Goal: Task Accomplishment & Management: Manage account settings

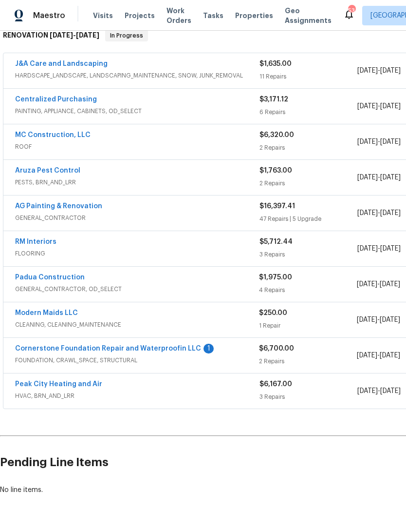
scroll to position [164, 0]
click at [177, 348] on link "Cornerstone Foundation Repair and Waterproofin LLC" at bounding box center [108, 348] width 186 height 7
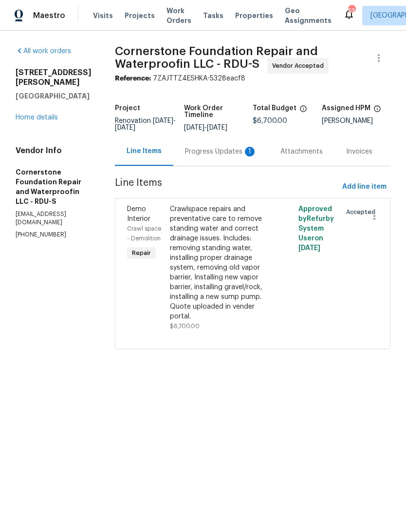
click at [204, 151] on div "Progress Updates 1" at bounding box center [221, 152] width 72 height 10
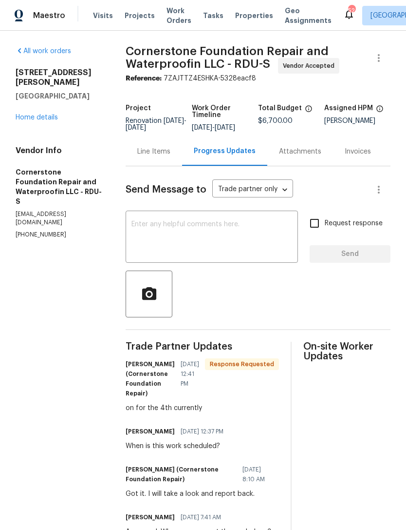
click at [45, 114] on link "Home details" at bounding box center [37, 117] width 42 height 7
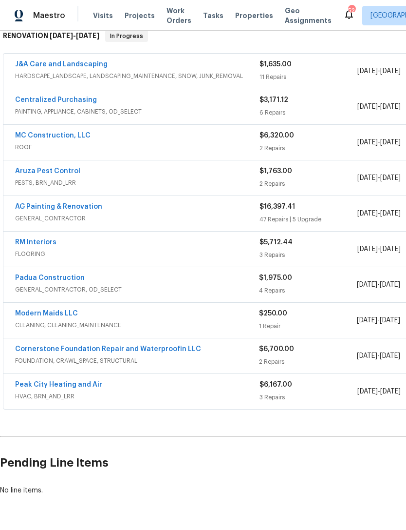
scroll to position [164, 0]
click at [172, 350] on link "Cornerstone Foundation Repair and Waterproofin LLC" at bounding box center [108, 348] width 186 height 7
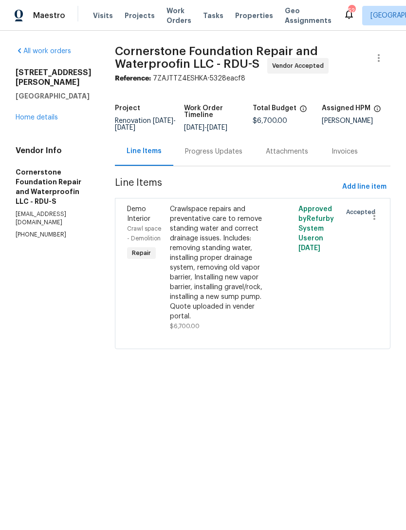
click at [188, 150] on div "Progress Updates" at bounding box center [213, 152] width 57 height 10
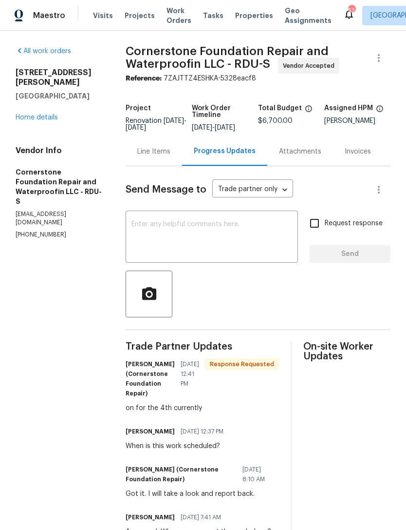
click at [36, 114] on link "Home details" at bounding box center [37, 117] width 42 height 7
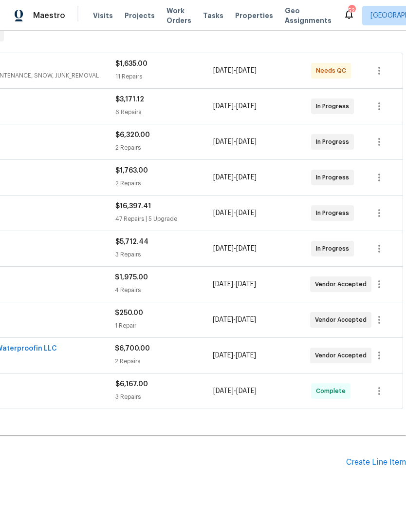
scroll to position [164, 144]
click at [384, 357] on icon "button" at bounding box center [380, 356] width 12 height 12
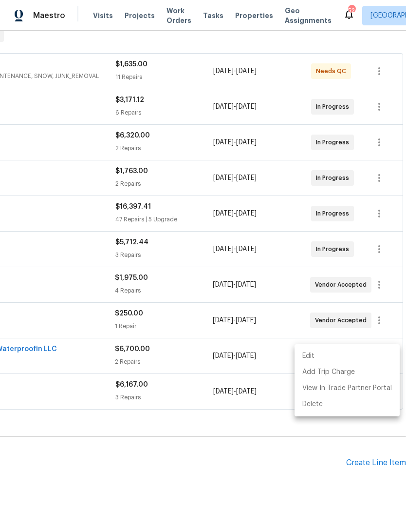
click at [290, 451] on div at bounding box center [203, 265] width 406 height 530
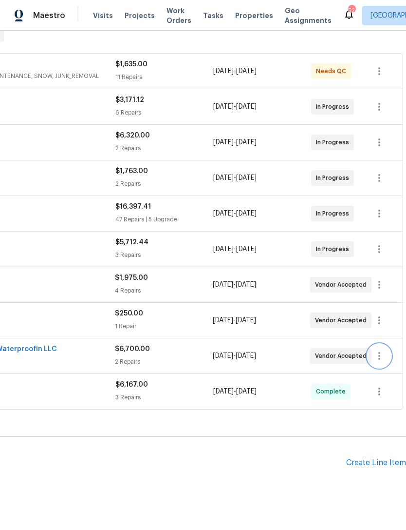
click at [384, 356] on icon "button" at bounding box center [380, 356] width 12 height 12
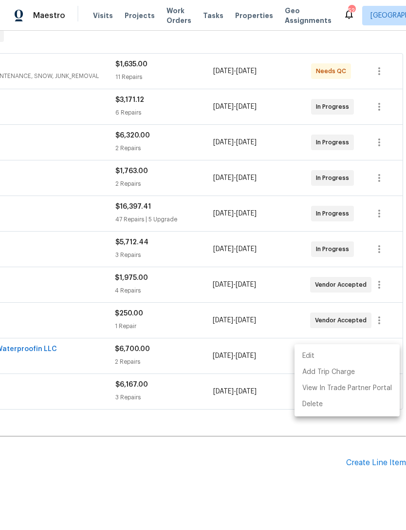
click at [314, 351] on li "Edit" at bounding box center [347, 356] width 105 height 16
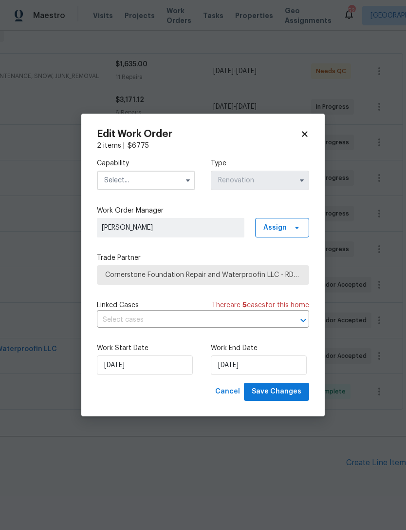
click at [145, 177] on input "text" at bounding box center [146, 180] width 98 height 19
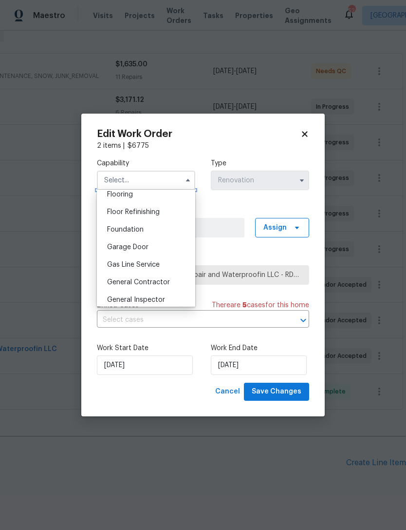
scroll to position [385, 0]
click at [152, 229] on div "Foundation" at bounding box center [146, 229] width 94 height 18
type input "Foundation"
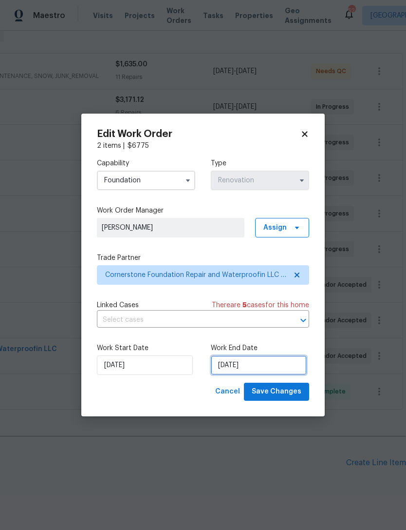
click at [251, 366] on input "8/15/2025" at bounding box center [259, 364] width 96 height 19
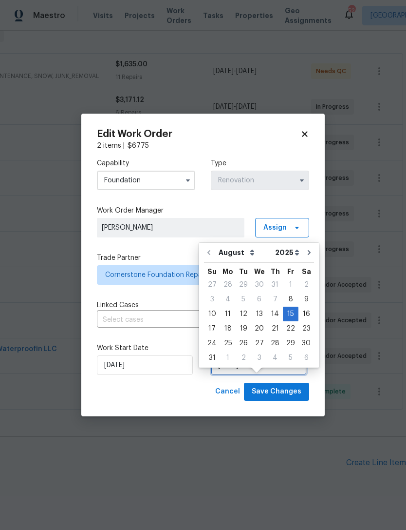
scroll to position [18, 0]
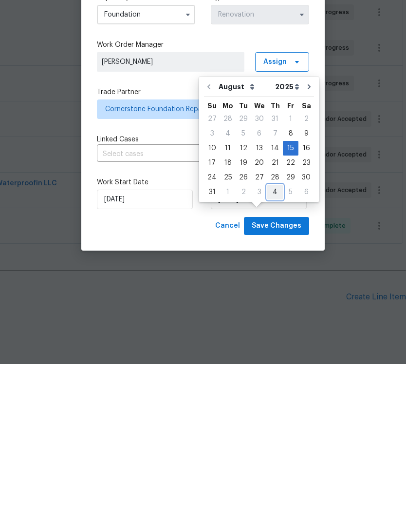
click at [267, 351] on div "4" at bounding box center [275, 358] width 16 height 14
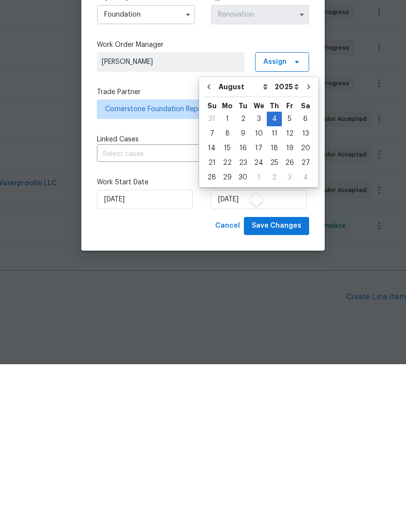
type input "9/4/2025"
select select "8"
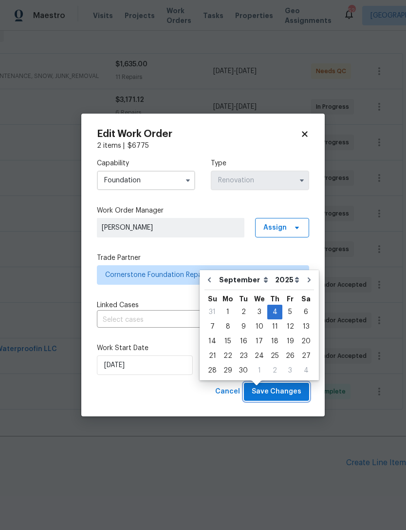
click at [285, 389] on span "Save Changes" at bounding box center [277, 391] width 50 height 12
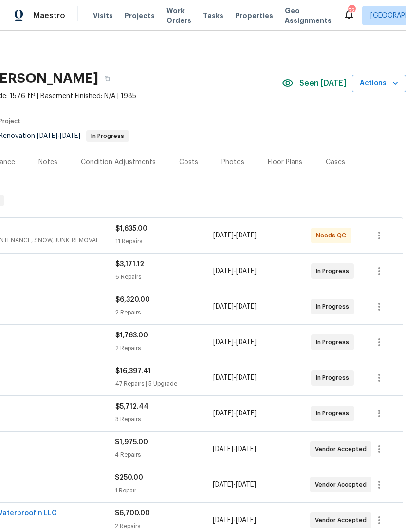
scroll to position [0, 0]
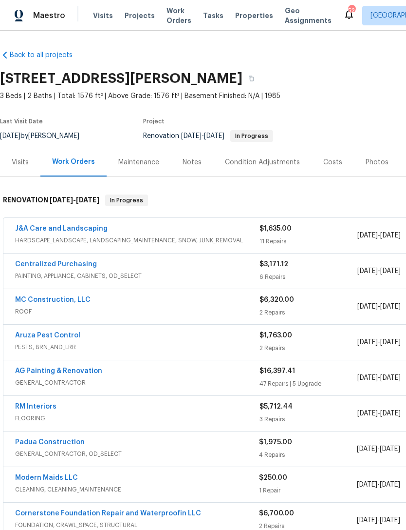
click at [192, 161] on div "Notes" at bounding box center [192, 162] width 19 height 10
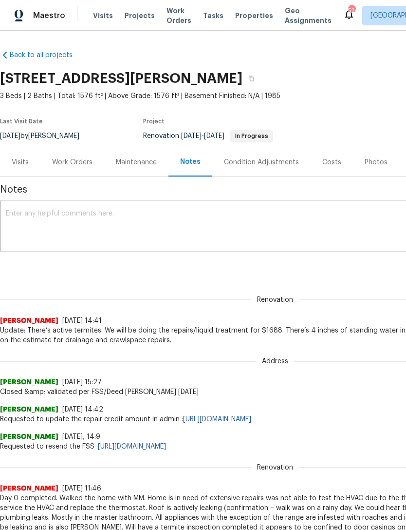
click at [116, 226] on textarea at bounding box center [275, 227] width 539 height 34
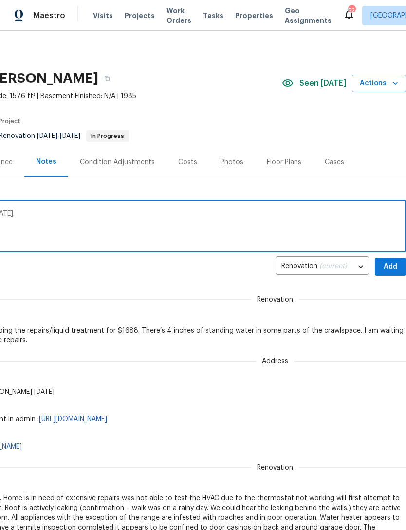
scroll to position [0, 144]
type textarea "Update: Crawlspace work scheduled for Thursday 9/4."
click at [389, 269] on span "Add" at bounding box center [391, 267] width 16 height 12
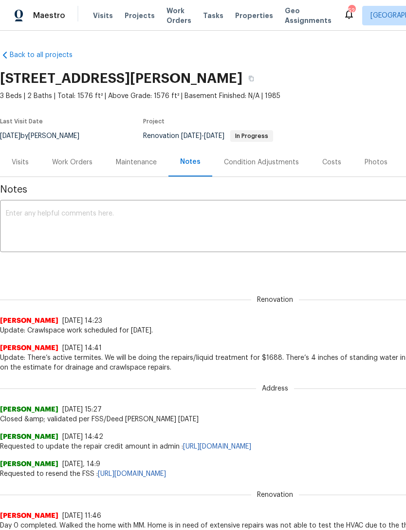
scroll to position [0, 0]
click at [333, 161] on div "Costs" at bounding box center [331, 162] width 19 height 10
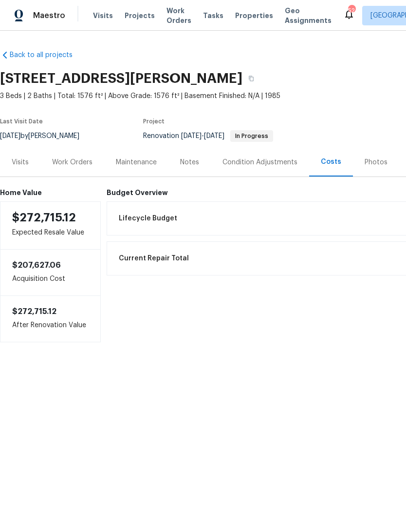
click at [75, 166] on div "Work Orders" at bounding box center [72, 162] width 40 height 10
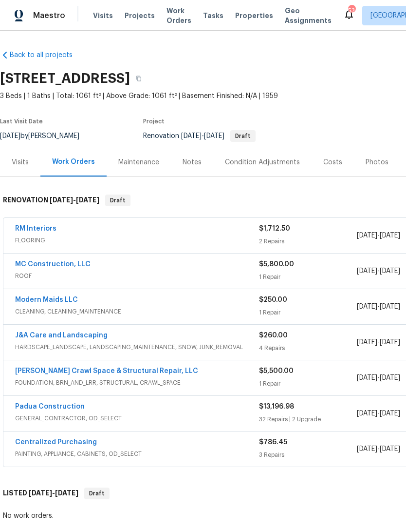
click at [103, 369] on link "[PERSON_NAME] Crawl Space & Structural Repair, LLC" at bounding box center [106, 370] width 183 height 7
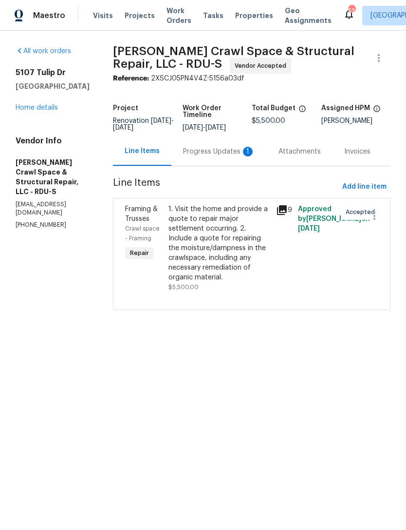
click at [227, 151] on div "Progress Updates 1" at bounding box center [218, 151] width 95 height 29
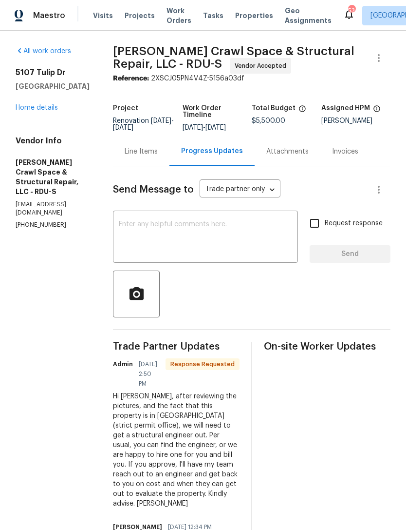
click at [190, 232] on textarea at bounding box center [205, 238] width 173 height 34
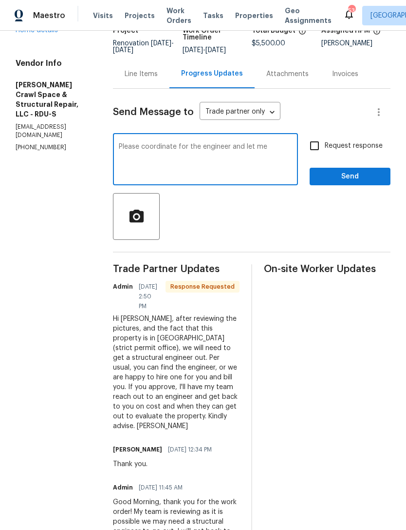
scroll to position [77, 0]
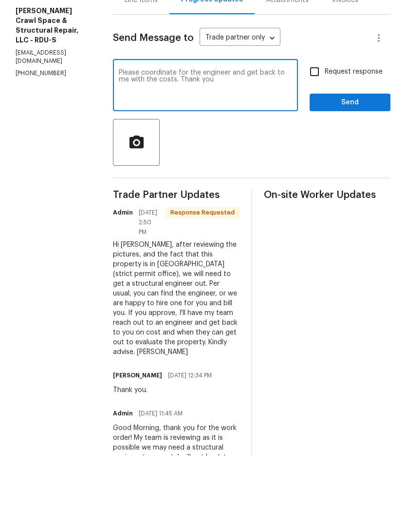
type textarea "Please coordinate for the engineer and get back to me with the costs. Thank you"
click at [336, 171] on span "Send" at bounding box center [350, 177] width 65 height 12
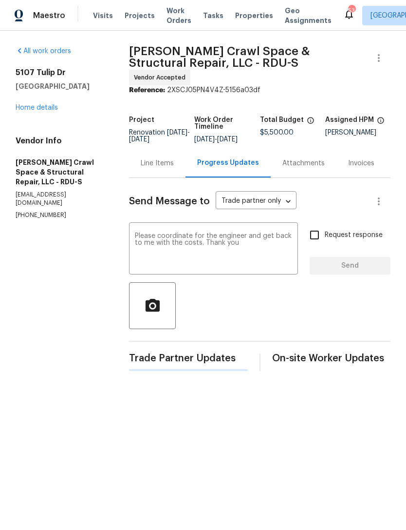
scroll to position [0, 0]
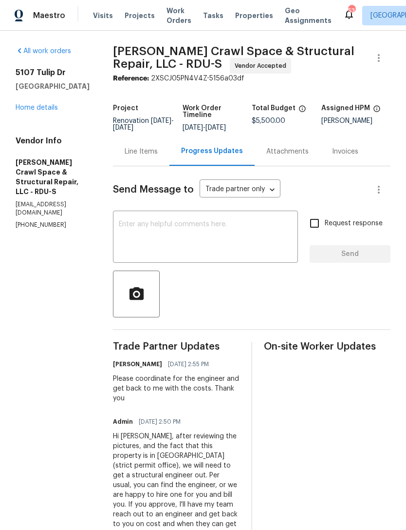
click at [43, 107] on link "Home details" at bounding box center [37, 107] width 42 height 7
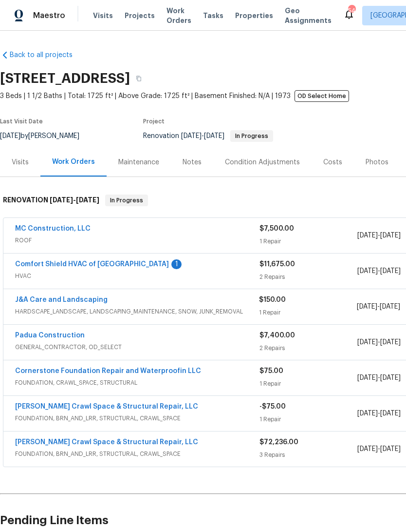
click at [104, 264] on link "Comfort Shield HVAC of [GEOGRAPHIC_DATA]" at bounding box center [92, 264] width 154 height 7
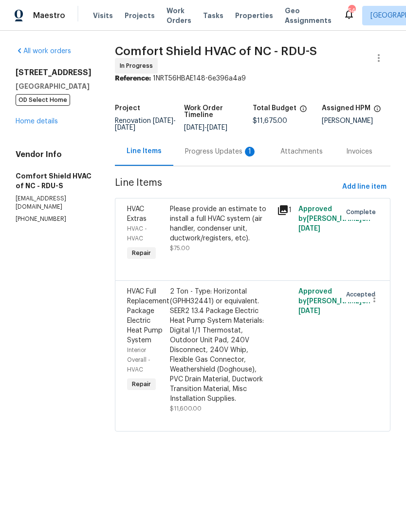
click at [234, 154] on div "Progress Updates 1" at bounding box center [221, 152] width 72 height 10
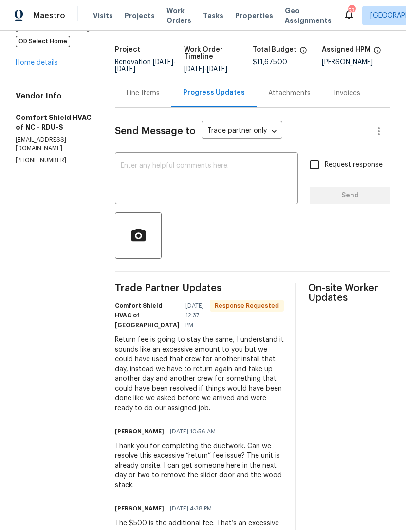
scroll to position [61, 0]
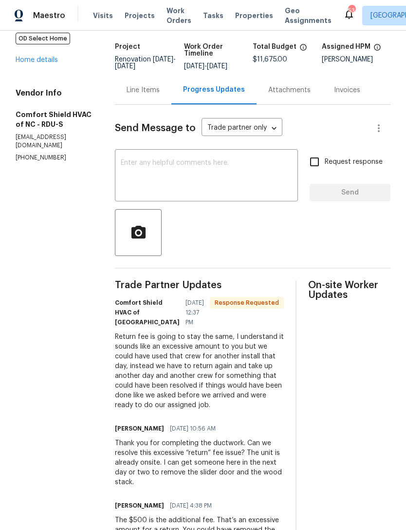
click at [210, 172] on textarea at bounding box center [206, 176] width 171 height 34
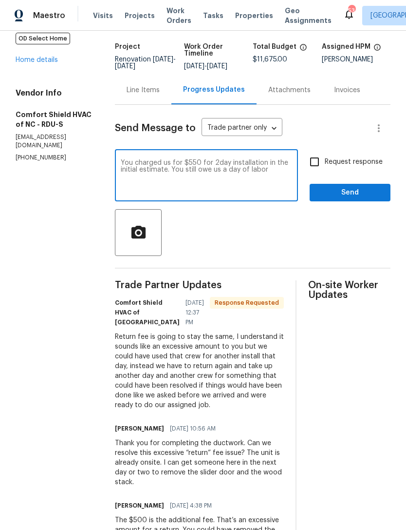
type textarea "You charged us for $550 for 2day installation in the initial estimate. You stil…"
click at [315, 170] on input "Request response" at bounding box center [314, 162] width 20 height 20
checkbox input "true"
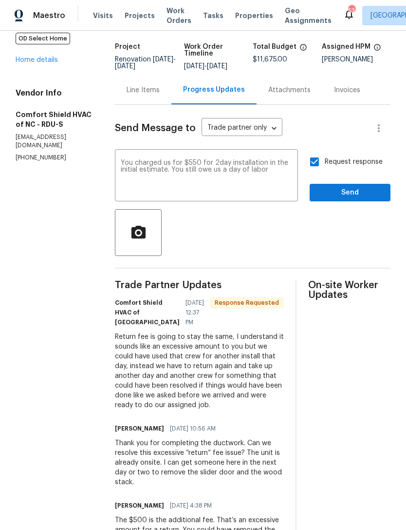
click at [237, 171] on textarea "You charged us for $550 for 2day installation in the initial estimate. You stil…" at bounding box center [206, 176] width 171 height 34
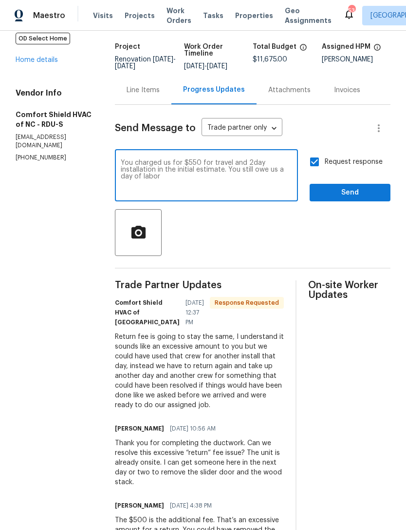
click at [205, 186] on textarea "You charged us for $550 for travel and 2day installation in the initial estimat…" at bounding box center [206, 176] width 171 height 34
type textarea "You charged us for $550 for travel and 2day installation in the initial estimat…"
click at [344, 196] on span "Send" at bounding box center [350, 193] width 65 height 12
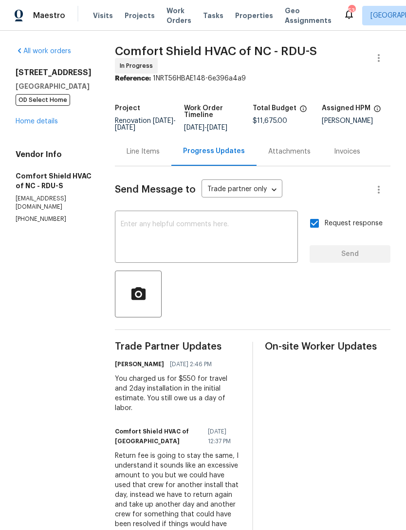
scroll to position [0, 0]
click at [207, 233] on textarea at bounding box center [206, 238] width 171 height 34
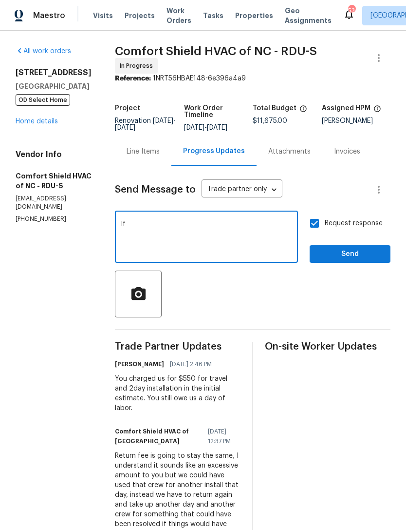
type textarea "I"
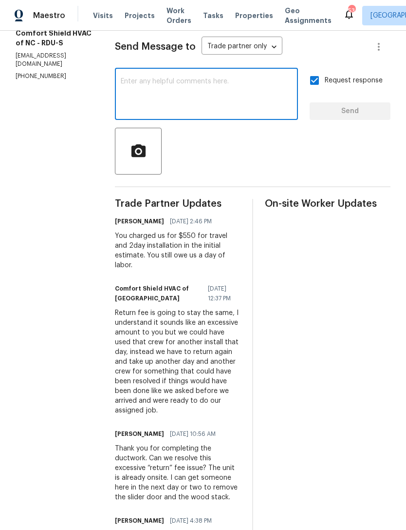
scroll to position [143, 0]
click at [200, 91] on textarea at bounding box center [206, 94] width 171 height 34
click at [190, 94] on textarea at bounding box center [206, 94] width 171 height 34
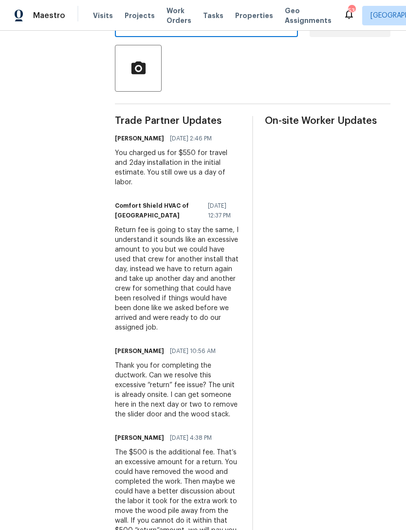
scroll to position [225, 0]
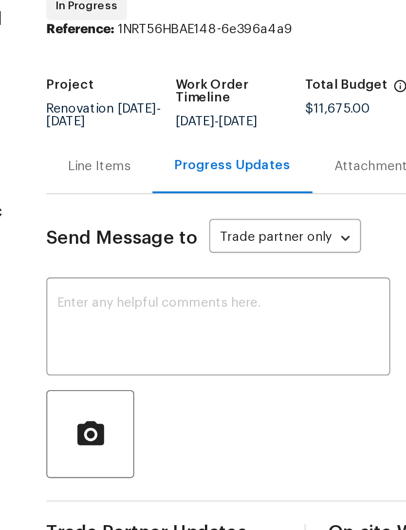
scroll to position [0, 0]
click at [121, 221] on textarea at bounding box center [206, 238] width 171 height 34
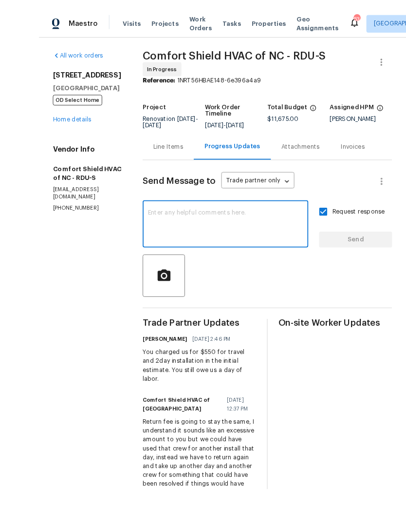
scroll to position [29, 0]
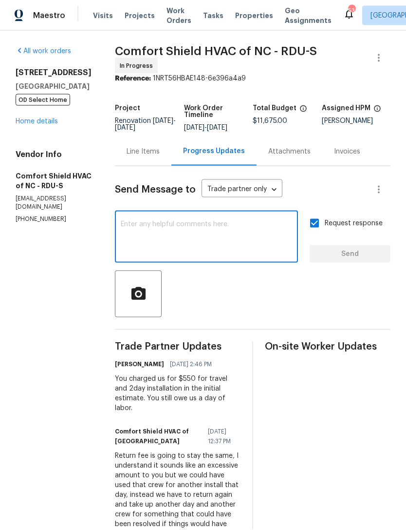
click at [320, 213] on input "Request response" at bounding box center [314, 223] width 20 height 20
checkbox input "false"
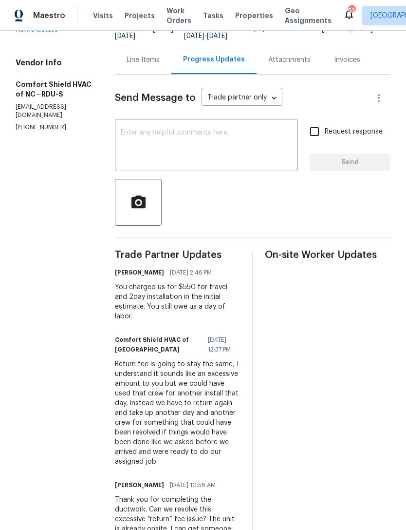
scroll to position [90, 0]
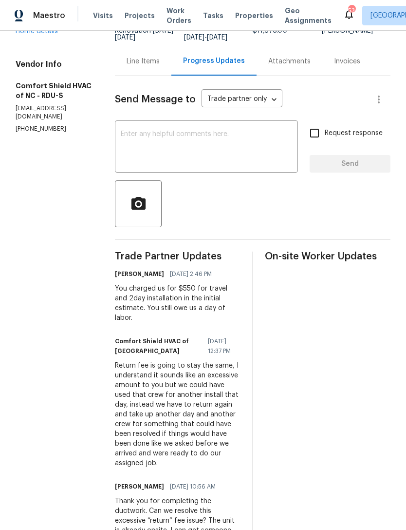
click at [243, 194] on div at bounding box center [253, 203] width 276 height 47
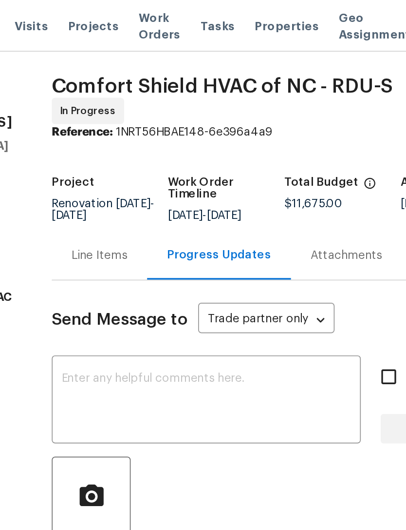
scroll to position [0, 0]
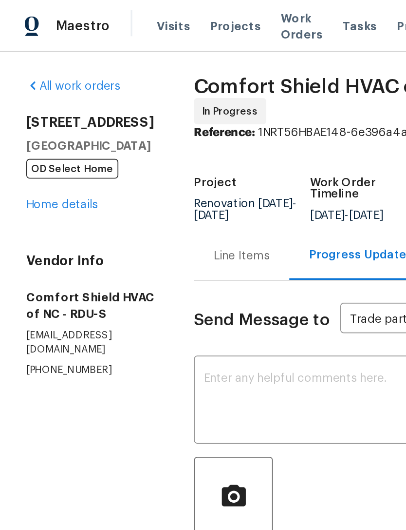
click at [39, 123] on link "Home details" at bounding box center [37, 121] width 42 height 7
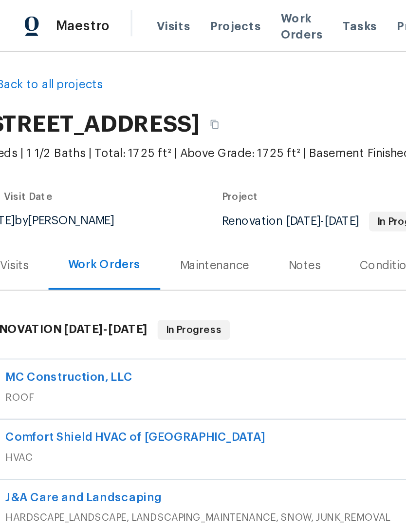
scroll to position [2, 17]
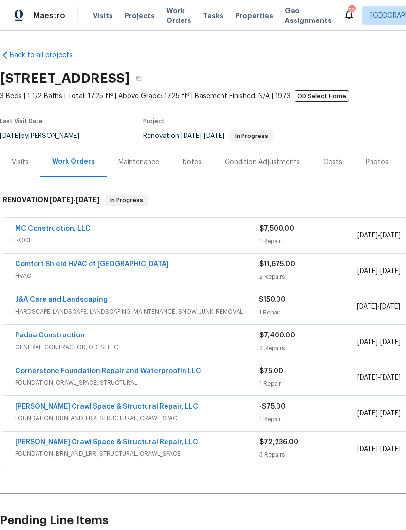
click at [93, 265] on link "Comfort Shield HVAC of [GEOGRAPHIC_DATA]" at bounding box center [92, 264] width 154 height 7
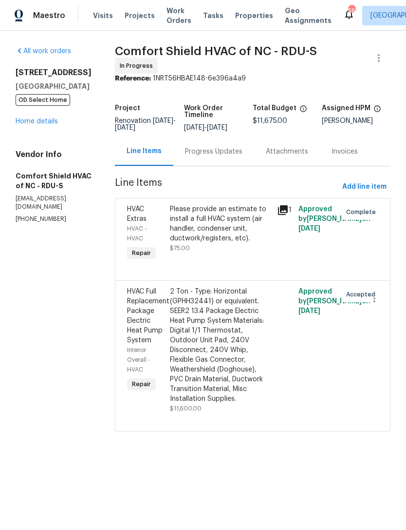
click at [226, 156] on div "Progress Updates" at bounding box center [213, 152] width 57 height 10
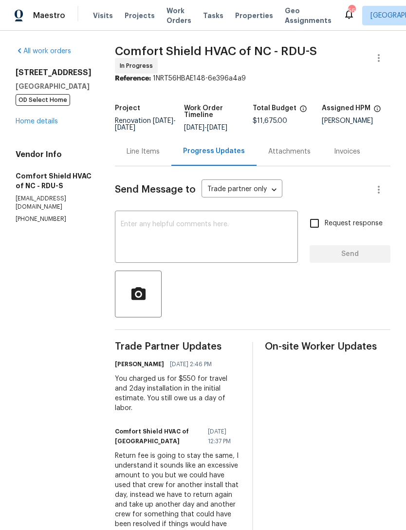
click at [214, 242] on textarea at bounding box center [206, 238] width 171 height 34
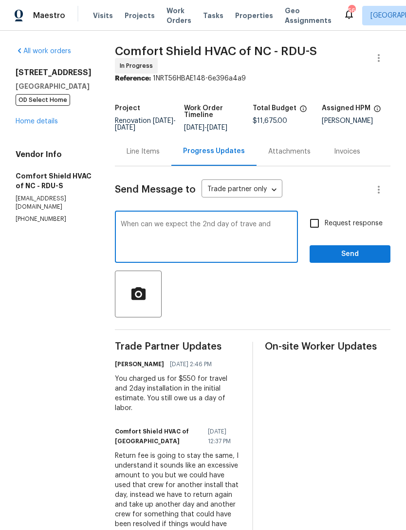
click at [280, 232] on textarea "When can we expect the 2nd day of trave and" at bounding box center [206, 238] width 171 height 34
type textarea "When can we expect the 2nd day of travel and labor?"
click at [323, 233] on input "Request response" at bounding box center [314, 223] width 20 height 20
checkbox input "true"
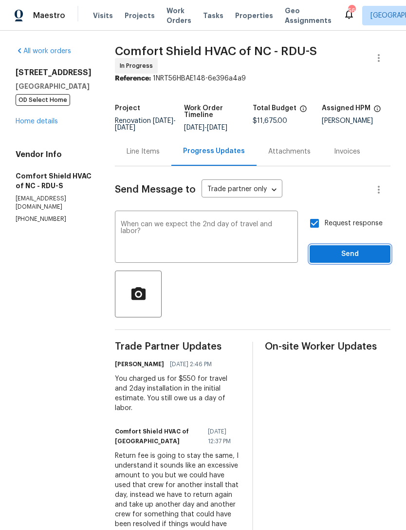
click at [360, 260] on span "Send" at bounding box center [350, 254] width 65 height 12
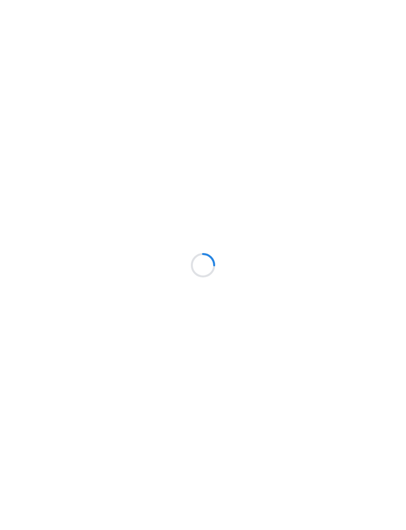
scroll to position [0, 1]
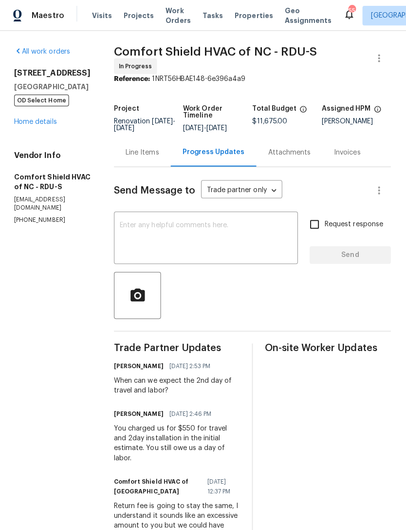
click at [43, 123] on link "Home details" at bounding box center [37, 121] width 42 height 7
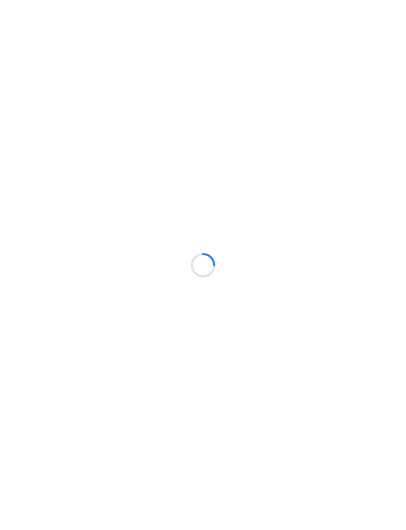
scroll to position [0, 1]
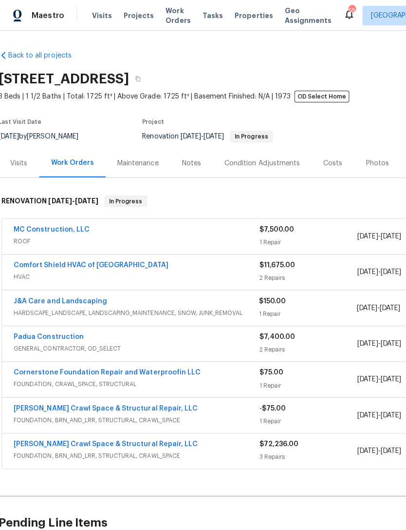
click at [75, 266] on link "Comfort Shield HVAC of [GEOGRAPHIC_DATA]" at bounding box center [92, 264] width 154 height 7
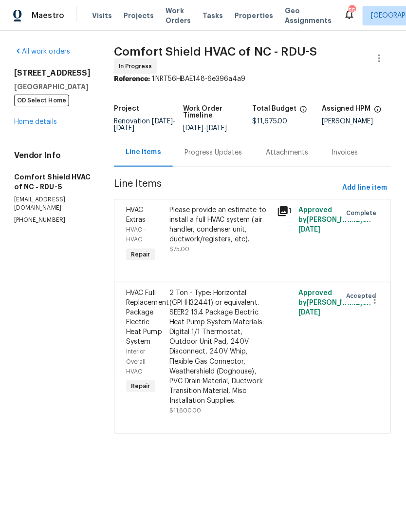
click at [220, 155] on div "Progress Updates" at bounding box center [213, 152] width 57 height 10
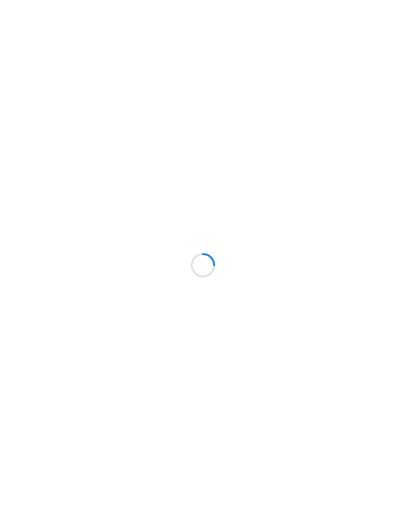
scroll to position [0, 1]
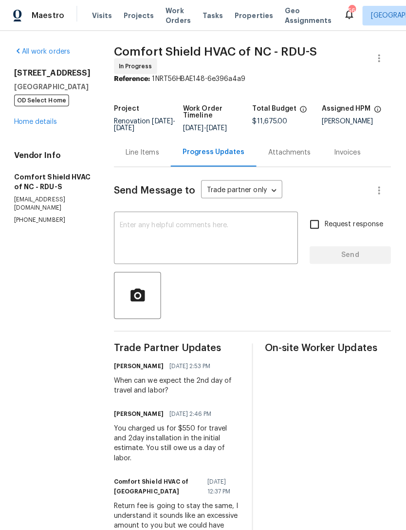
click at [34, 123] on link "Home details" at bounding box center [37, 121] width 42 height 7
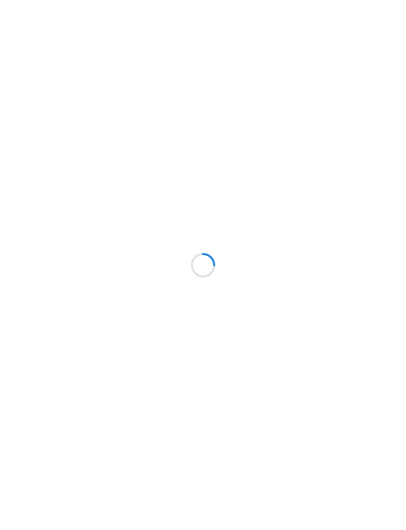
scroll to position [0, 1]
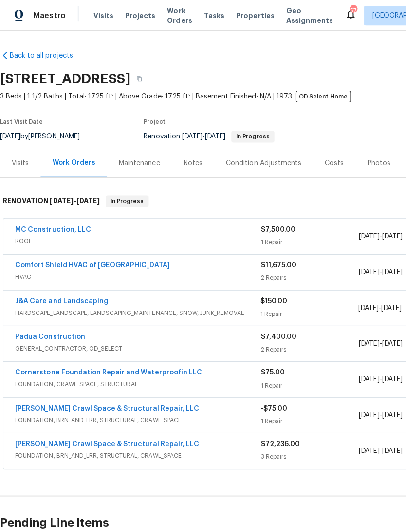
click at [86, 266] on link "Comfort Shield HVAC of [GEOGRAPHIC_DATA]" at bounding box center [92, 264] width 154 height 7
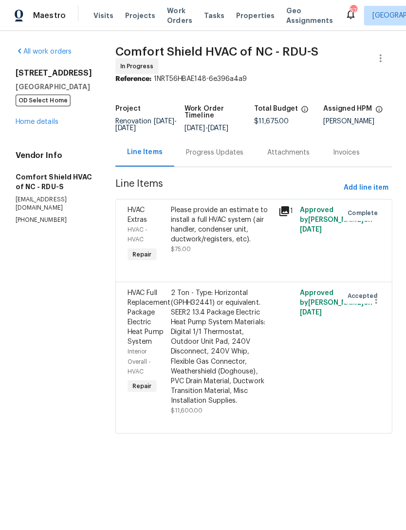
click at [40, 121] on link "Home details" at bounding box center [37, 121] width 42 height 7
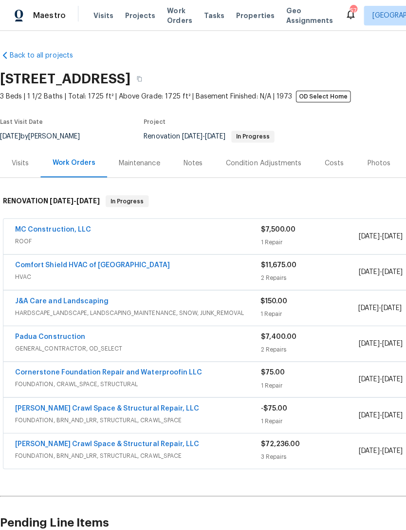
click at [84, 266] on link "Comfort Shield HVAC of [GEOGRAPHIC_DATA]" at bounding box center [92, 264] width 154 height 7
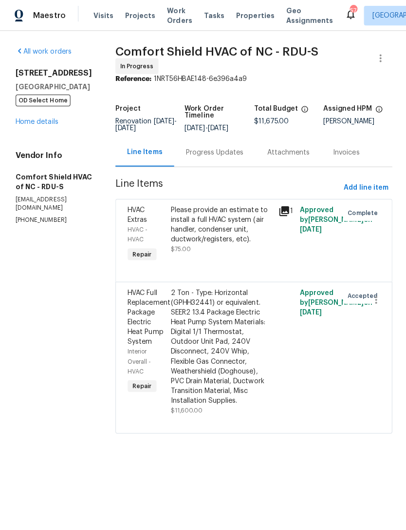
click at [46, 125] on link "Home details" at bounding box center [37, 121] width 42 height 7
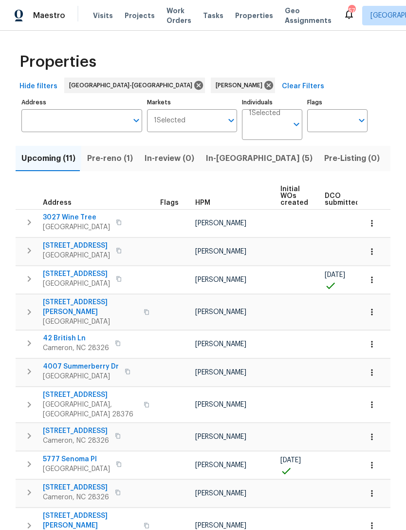
click at [86, 426] on span "235 Lakeridge Dr" at bounding box center [76, 431] width 66 height 10
click at [72, 511] on span "170 Lockwood Dr" at bounding box center [90, 520] width 95 height 19
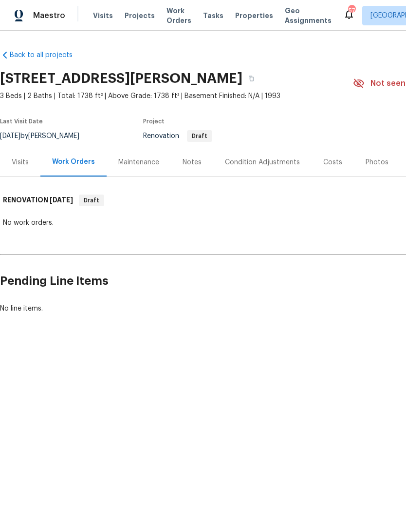
click at [242, 169] on div "Condition Adjustments" at bounding box center [262, 162] width 98 height 29
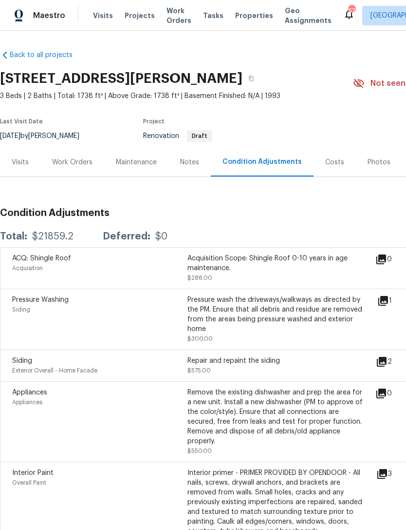
click at [23, 161] on div "Visits" at bounding box center [20, 162] width 17 height 10
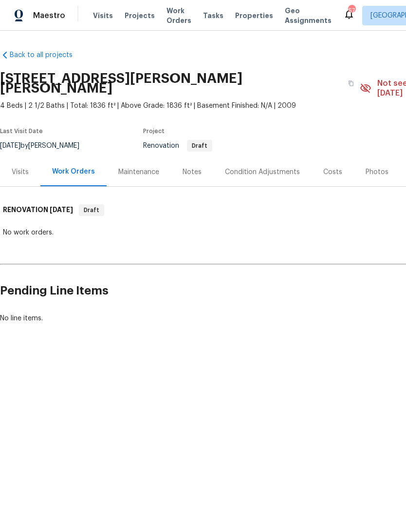
click at [23, 167] on div "Visits" at bounding box center [20, 172] width 17 height 10
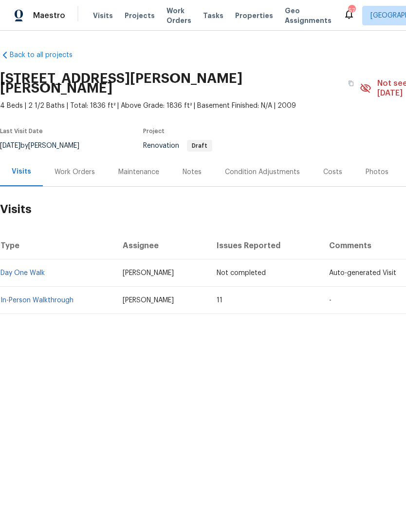
click at [265, 167] on div "Condition Adjustments" at bounding box center [262, 172] width 75 height 10
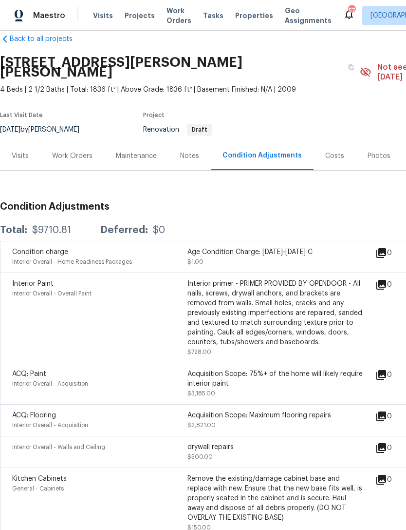
scroll to position [16, 0]
click at [16, 152] on div "Visits" at bounding box center [20, 157] width 17 height 10
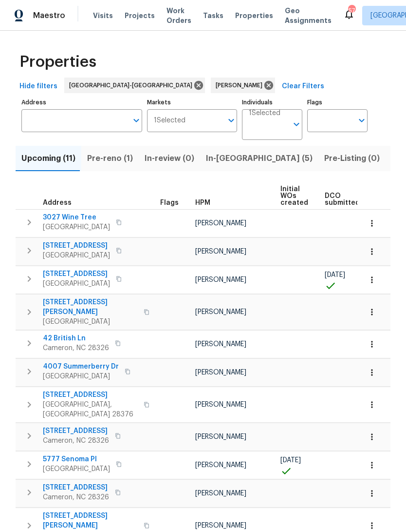
click at [69, 511] on span "[STREET_ADDRESS][PERSON_NAME]" at bounding box center [90, 520] width 95 height 19
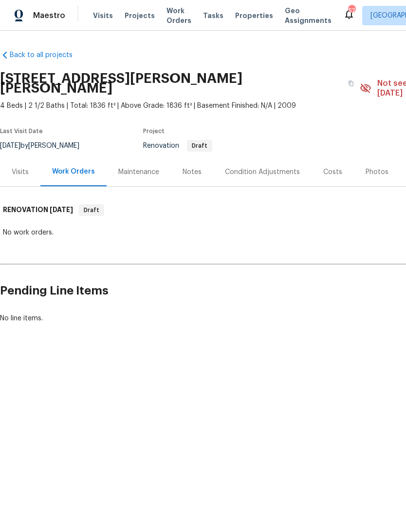
click at [23, 167] on div "Visits" at bounding box center [20, 172] width 17 height 10
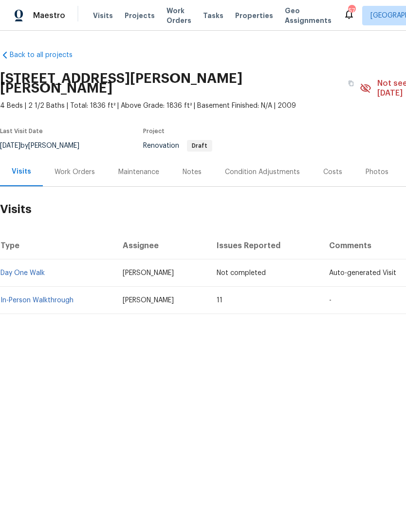
click at [35, 297] on link "In-Person Walkthrough" at bounding box center [36, 300] width 73 height 7
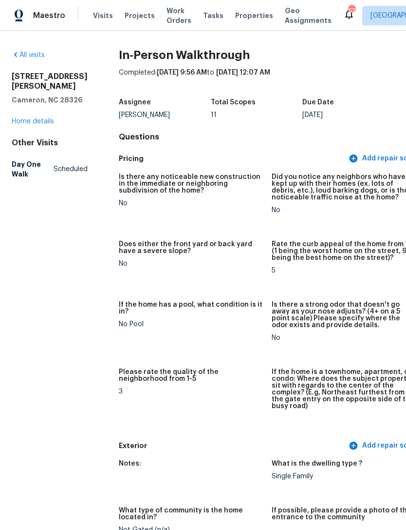
click at [31, 125] on link "Home details" at bounding box center [33, 121] width 42 height 7
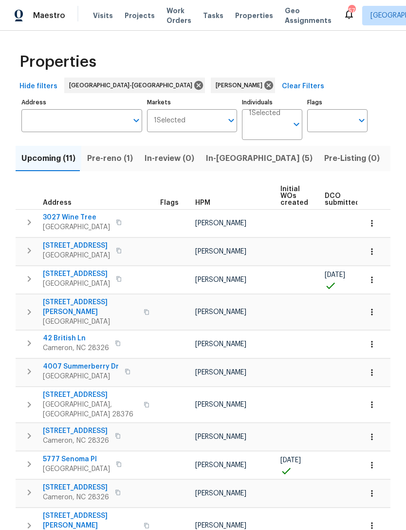
click at [58, 511] on span "[STREET_ADDRESS][PERSON_NAME]" at bounding box center [90, 520] width 95 height 19
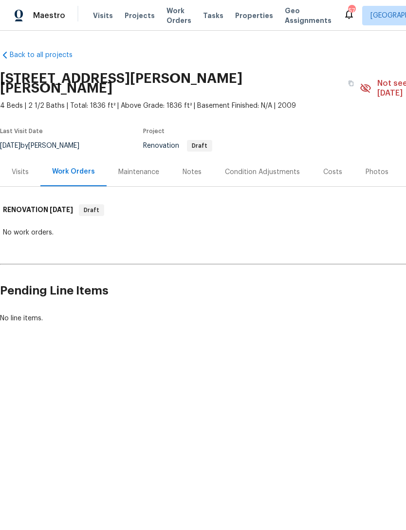
click at [331, 167] on div "Costs" at bounding box center [332, 172] width 19 height 10
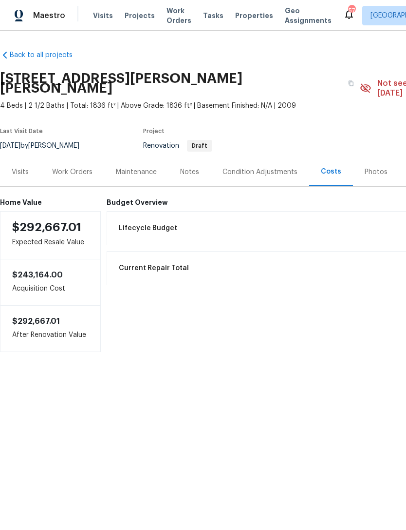
click at [63, 167] on div "Work Orders" at bounding box center [72, 172] width 40 height 10
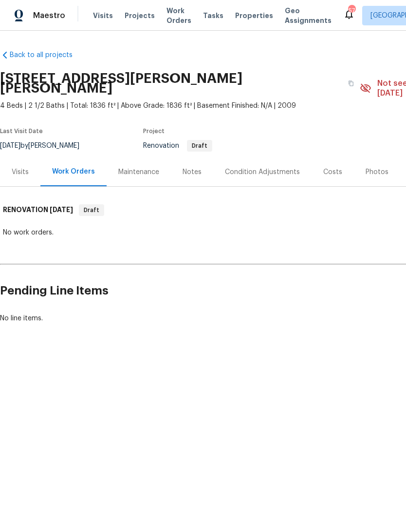
click at [20, 167] on div "Visits" at bounding box center [20, 172] width 17 height 10
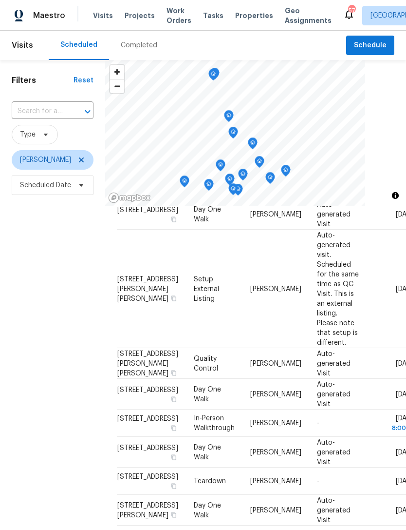
scroll to position [333, 0]
click at [288, 169] on icon "Map marker" at bounding box center [286, 169] width 5 height 2
click at [232, 114] on icon "Map marker" at bounding box center [229, 116] width 9 height 11
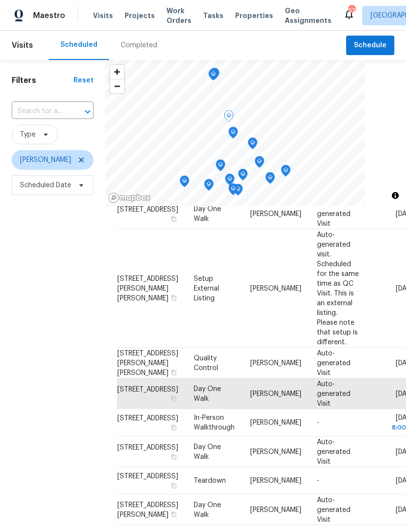
click at [231, 114] on icon "Map marker" at bounding box center [229, 116] width 9 height 11
click at [236, 131] on icon "Map marker" at bounding box center [233, 132] width 9 height 11
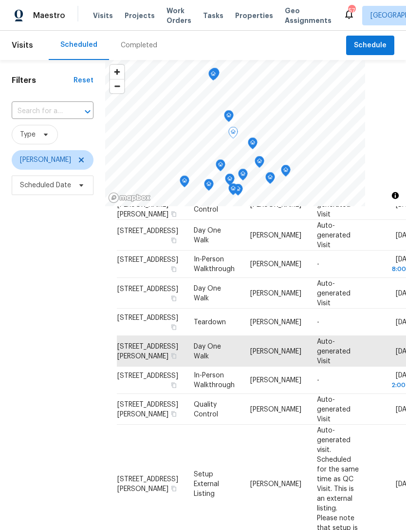
scroll to position [509, 0]
click at [216, 74] on icon "Map marker" at bounding box center [213, 74] width 9 height 11
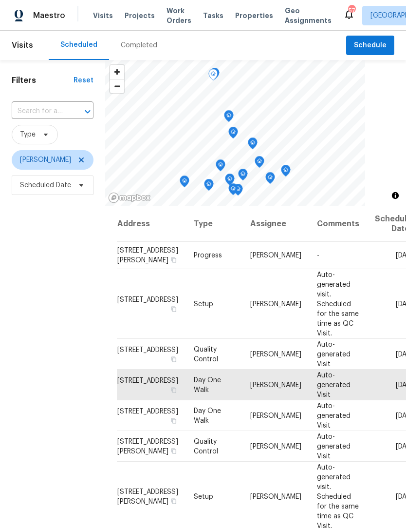
scroll to position [0, 0]
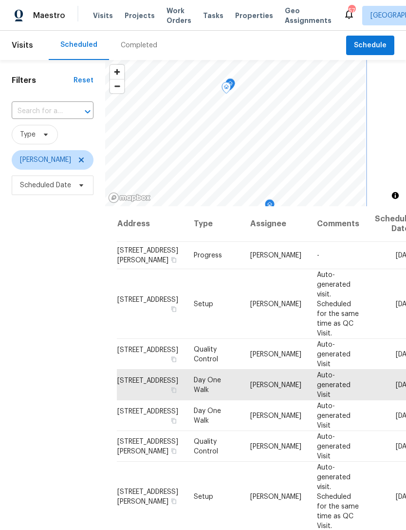
click at [235, 83] on icon "Map marker" at bounding box center [231, 84] width 10 height 12
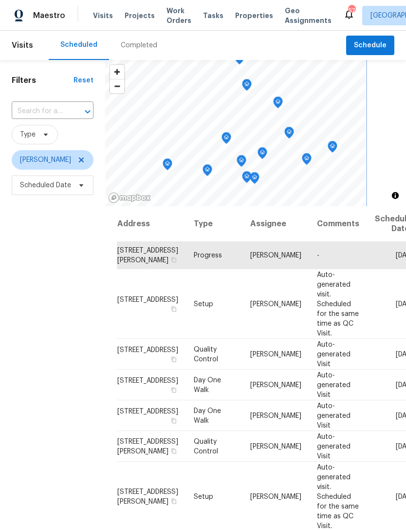
click at [226, 136] on icon "Map marker" at bounding box center [226, 138] width 9 height 11
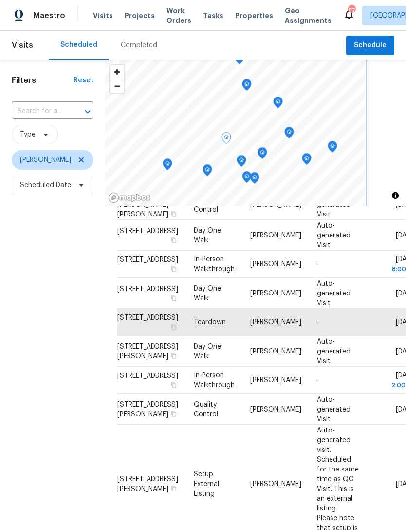
scroll to position [509, 0]
click at [246, 86] on icon "Map marker" at bounding box center [247, 84] width 3 height 2
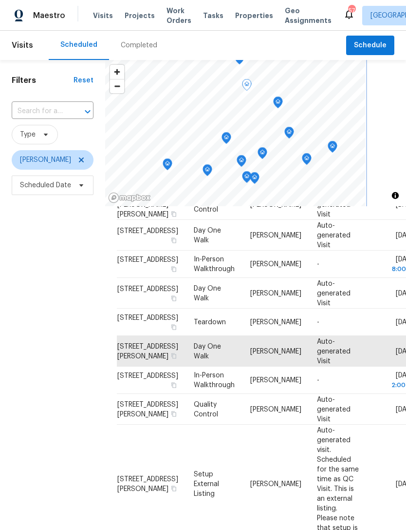
click at [278, 102] on icon "Map marker" at bounding box center [278, 102] width 1 height 1
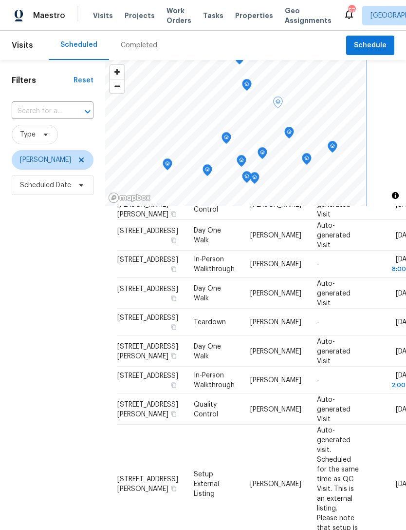
click at [273, 99] on icon "Map marker" at bounding box center [278, 102] width 10 height 12
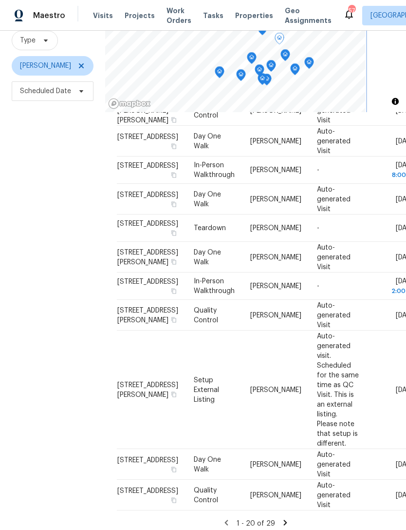
scroll to position [31, 0]
click at [284, 518] on icon at bounding box center [285, 522] width 9 height 9
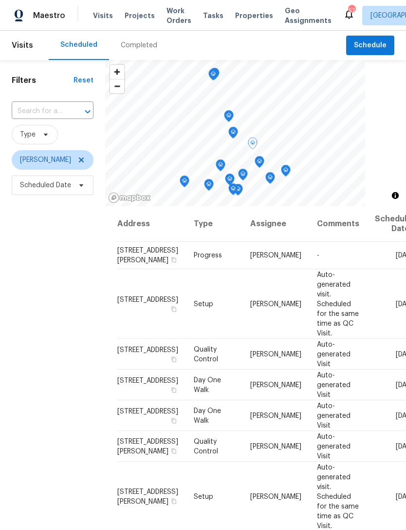
scroll to position [0, 0]
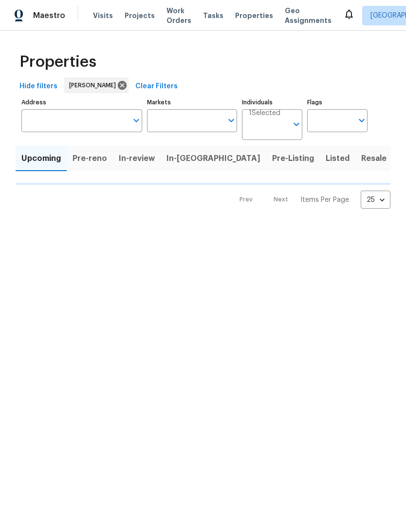
type input "100"
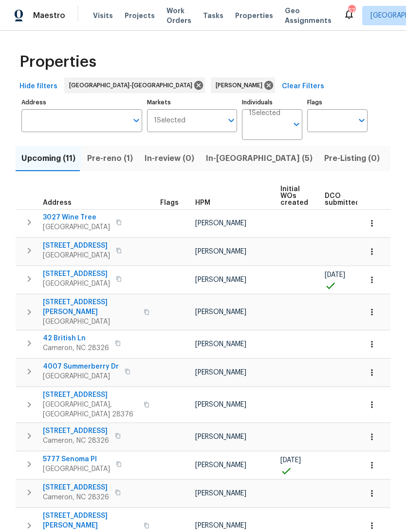
click at [116, 156] on span "Pre-reno (1)" at bounding box center [110, 159] width 46 height 14
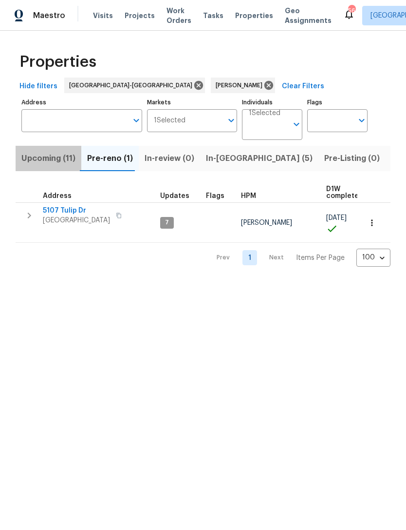
click at [57, 160] on span "Upcoming (11)" at bounding box center [48, 159] width 54 height 14
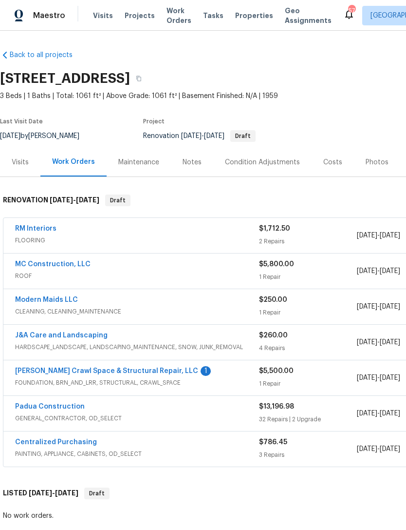
click at [156, 367] on link "[PERSON_NAME] Crawl Space & Structural Repair, LLC" at bounding box center [106, 370] width 183 height 7
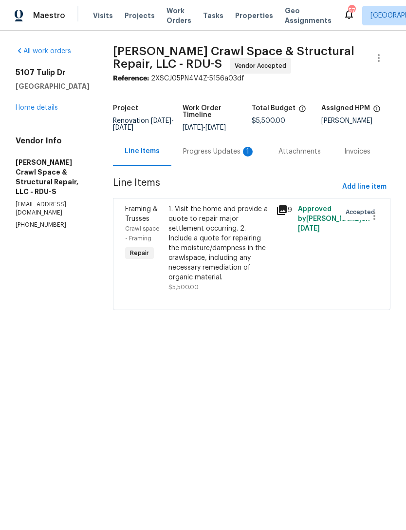
click at [237, 156] on div "Progress Updates 1" at bounding box center [219, 152] width 72 height 10
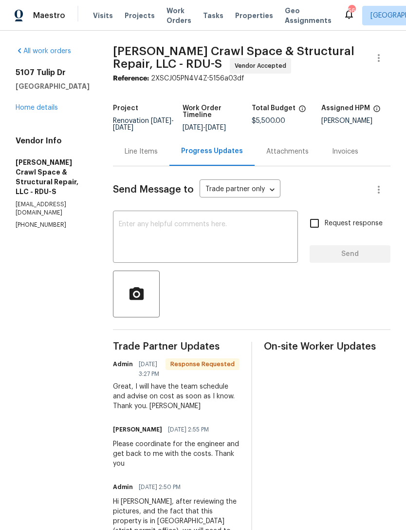
click at [212, 230] on textarea at bounding box center [205, 238] width 173 height 34
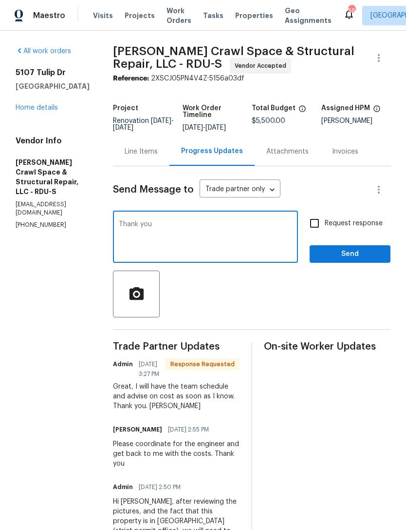
type textarea "Thank you"
click at [322, 260] on span "Send" at bounding box center [350, 254] width 65 height 12
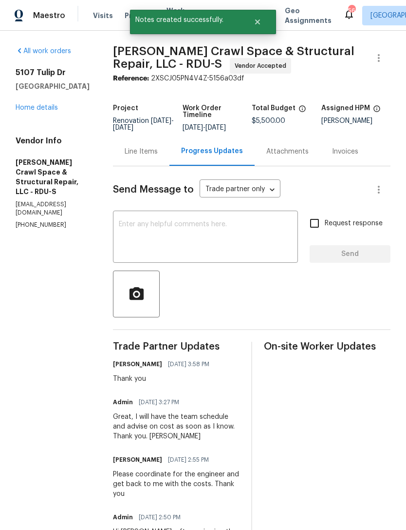
click at [28, 104] on link "Home details" at bounding box center [37, 107] width 42 height 7
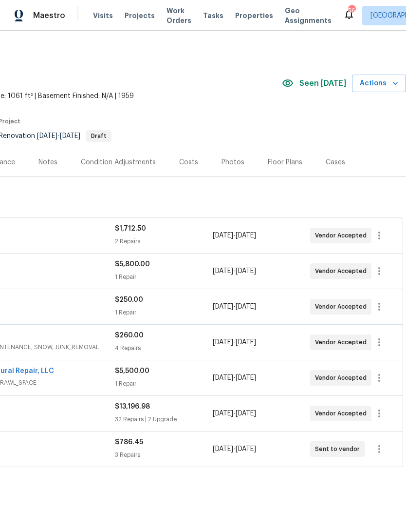
scroll to position [0, 144]
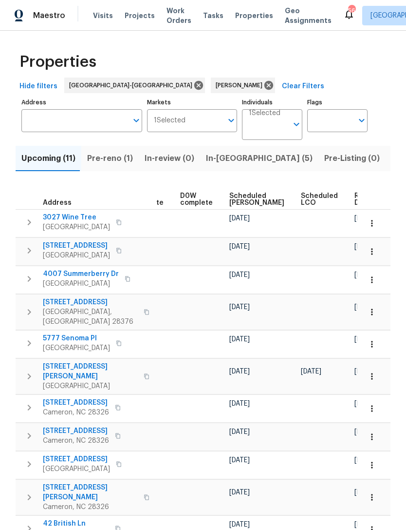
scroll to position [0, 245]
click at [239, 192] on span "Scheduled COE" at bounding box center [257, 199] width 55 height 14
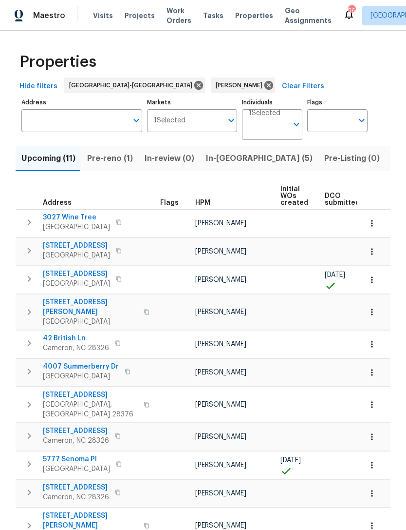
click at [392, 163] on span "Listed (5)" at bounding box center [410, 159] width 37 height 14
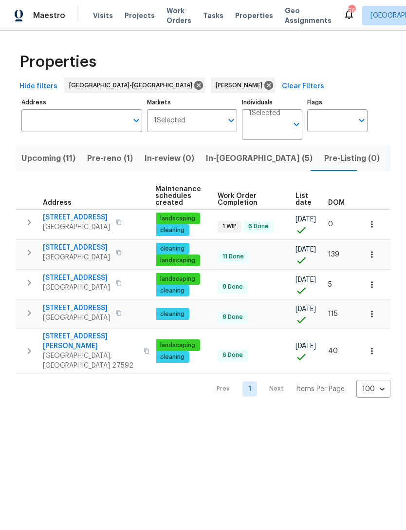
scroll to position [0, 125]
click at [375, 223] on icon "button" at bounding box center [372, 224] width 10 height 10
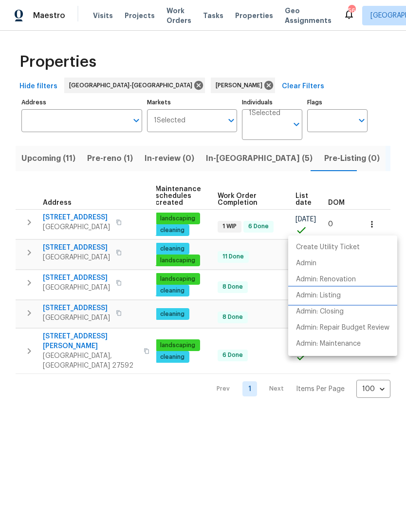
click at [336, 296] on p "Admin: Listing" at bounding box center [318, 295] width 45 height 10
click at [292, 55] on div at bounding box center [203, 265] width 406 height 530
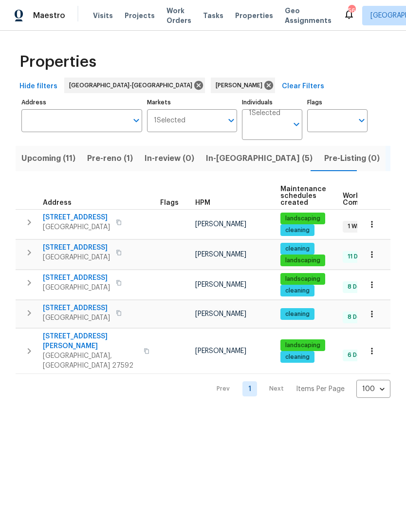
scroll to position [0, 0]
click at [221, 159] on span "In-reno (5)" at bounding box center [259, 159] width 107 height 14
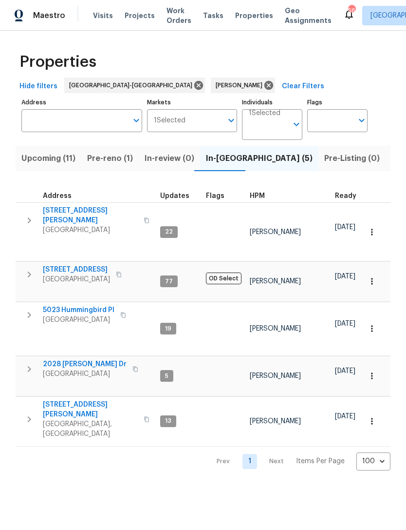
click at [62, 158] on span "Upcoming (11)" at bounding box center [48, 159] width 54 height 14
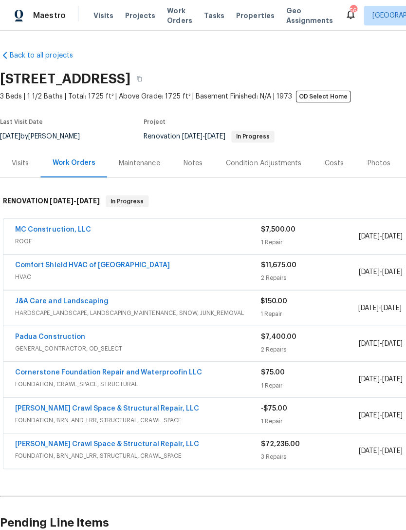
click at [80, 264] on link "Comfort Shield HVAC of NC" at bounding box center [92, 264] width 154 height 7
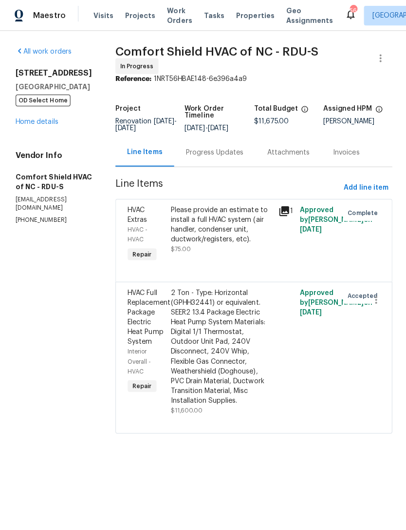
click at [219, 155] on div "Progress Updates" at bounding box center [213, 152] width 57 height 10
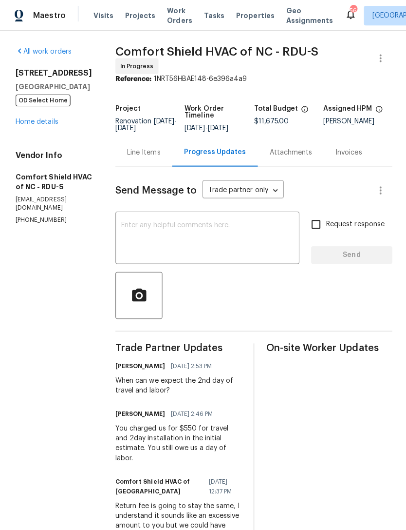
click at [42, 122] on link "Home details" at bounding box center [37, 121] width 42 height 7
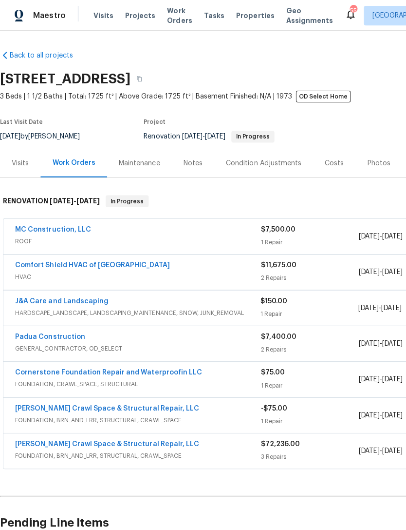
click at [104, 261] on link "Comfort Shield HVAC of NC" at bounding box center [92, 264] width 154 height 7
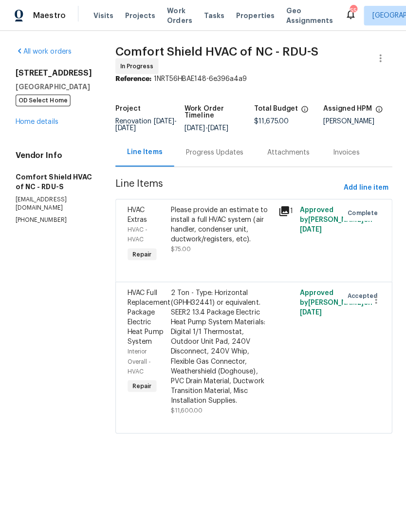
click at [227, 156] on div "Progress Updates" at bounding box center [213, 152] width 57 height 10
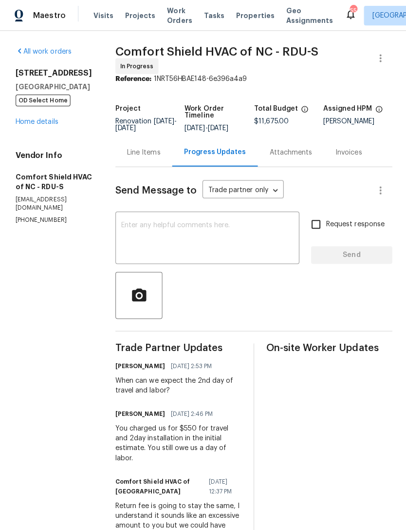
click at [50, 123] on link "Home details" at bounding box center [37, 121] width 42 height 7
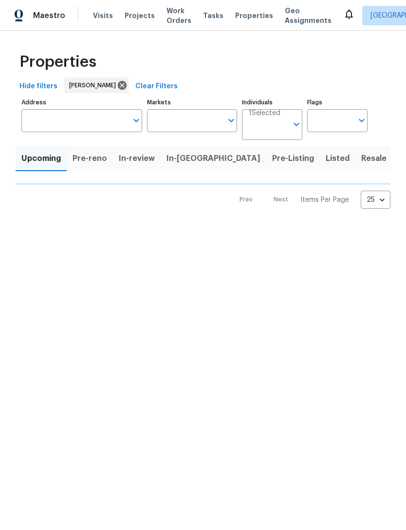
type input "100"
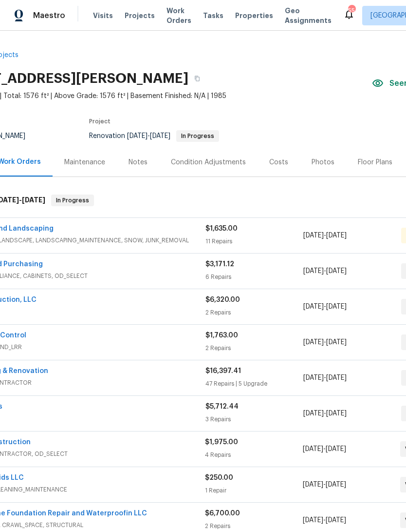
scroll to position [0, 55]
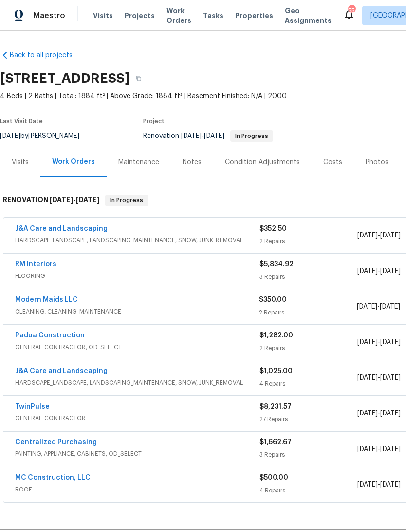
click at [99, 263] on div "RM Interiors" at bounding box center [137, 265] width 245 height 12
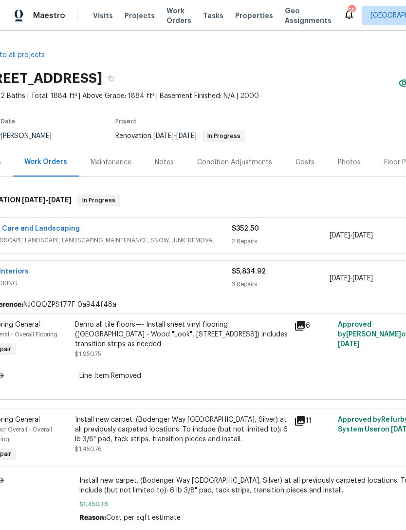
scroll to position [0, 29]
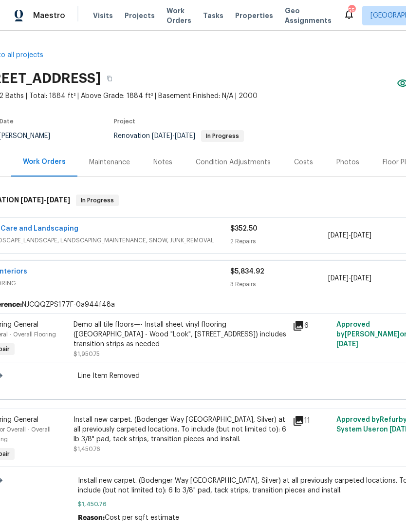
click at [180, 268] on div "RM Interiors" at bounding box center [108, 272] width 245 height 12
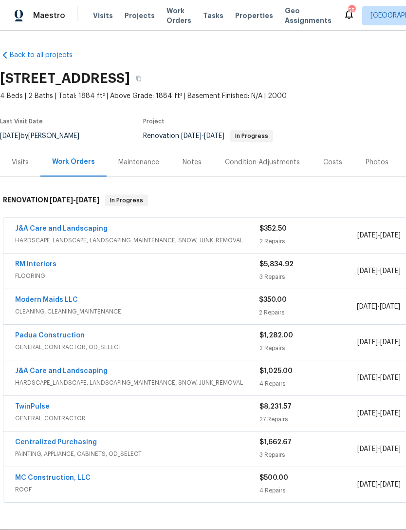
scroll to position [0, 0]
click at [23, 160] on div "Visits" at bounding box center [20, 162] width 17 height 10
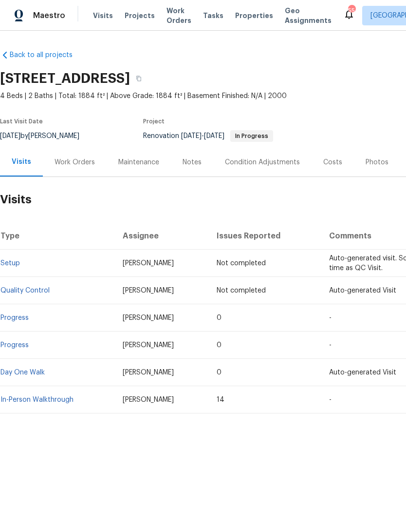
click at [90, 161] on div "Work Orders" at bounding box center [75, 162] width 40 height 10
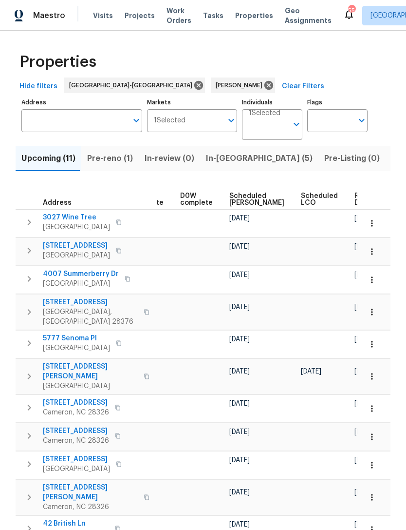
scroll to position [0, 245]
click at [235, 200] on span "Scheduled COE" at bounding box center [257, 199] width 55 height 14
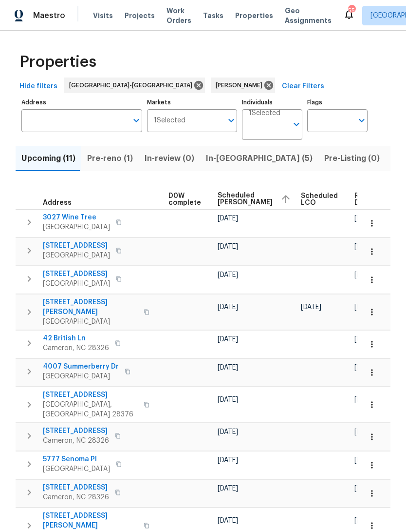
scroll to position [0, 257]
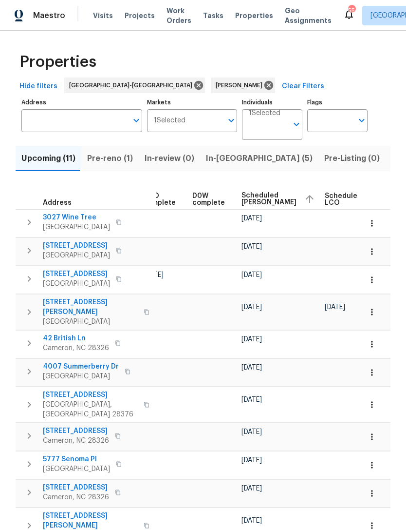
scroll to position [0, 234]
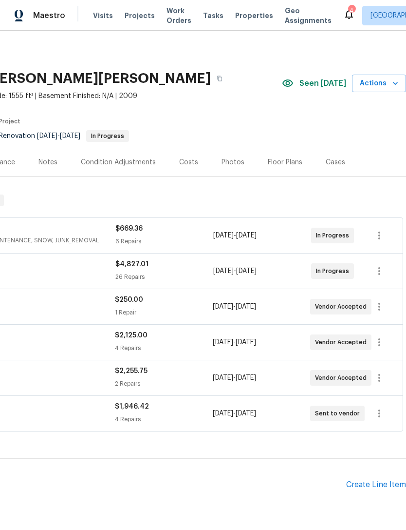
scroll to position [0, 144]
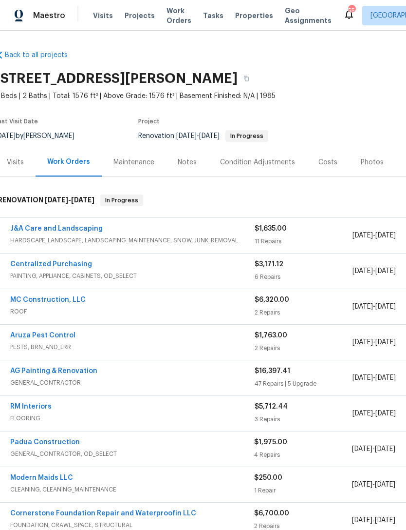
scroll to position [0, 5]
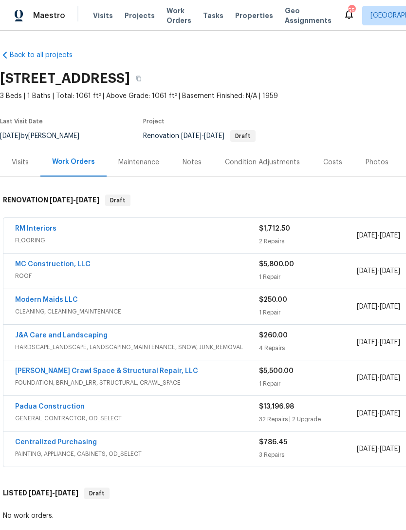
click at [59, 408] on link "Padua Construction" at bounding box center [50, 406] width 70 height 7
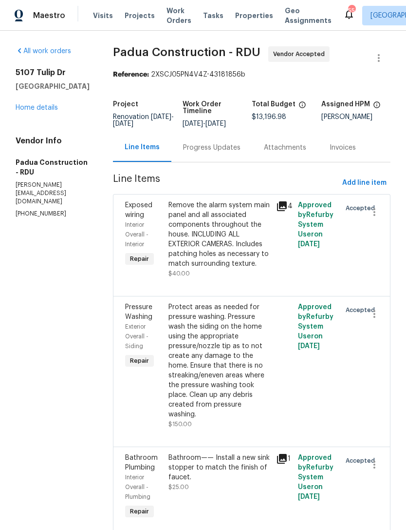
click at [202, 152] on div "Progress Updates" at bounding box center [211, 148] width 57 height 10
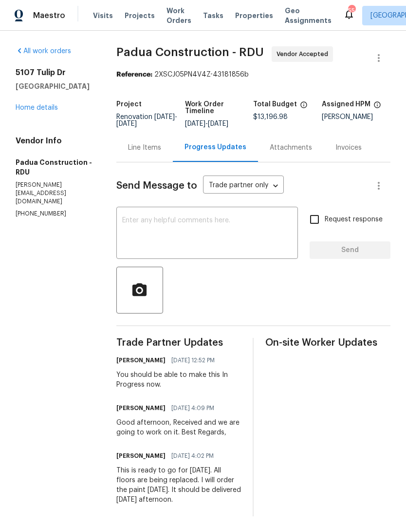
click at [45, 111] on link "Home details" at bounding box center [37, 107] width 42 height 7
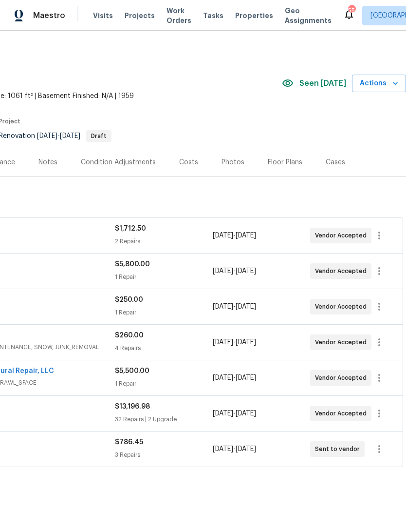
scroll to position [0, 144]
click at [395, 83] on icon "button" at bounding box center [395, 83] width 5 height 3
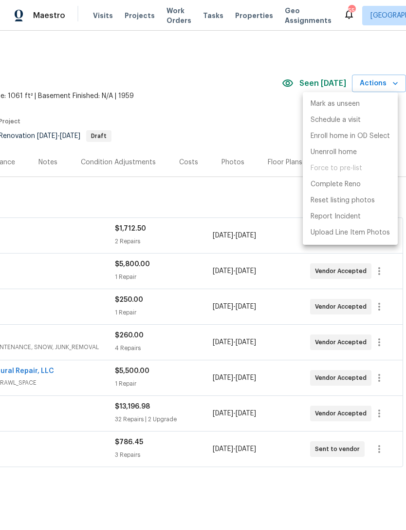
click at [197, 82] on div at bounding box center [203, 265] width 406 height 530
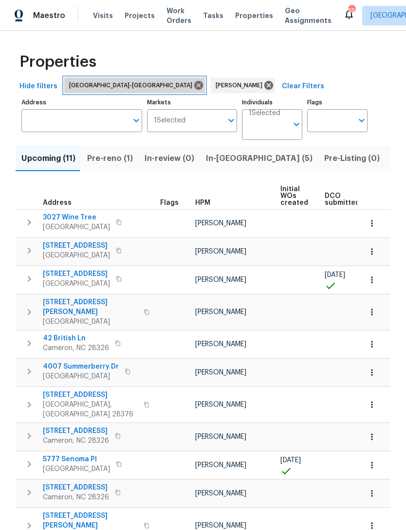
click at [193, 82] on icon at bounding box center [198, 85] width 11 height 11
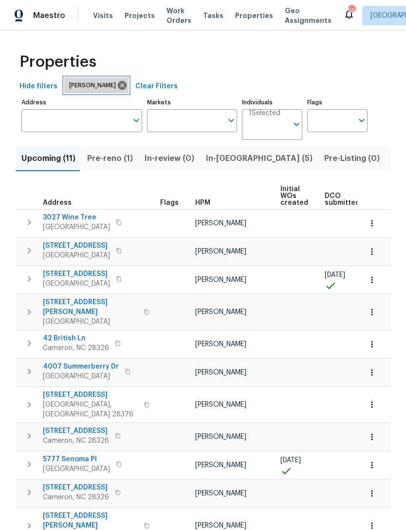
click at [117, 86] on icon at bounding box center [122, 85] width 11 height 11
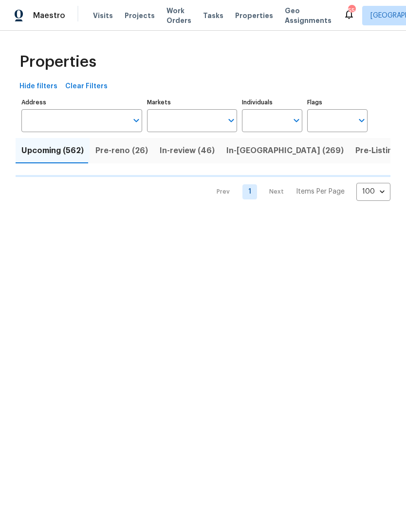
click at [172, 118] on input "Markets" at bounding box center [185, 120] width 76 height 23
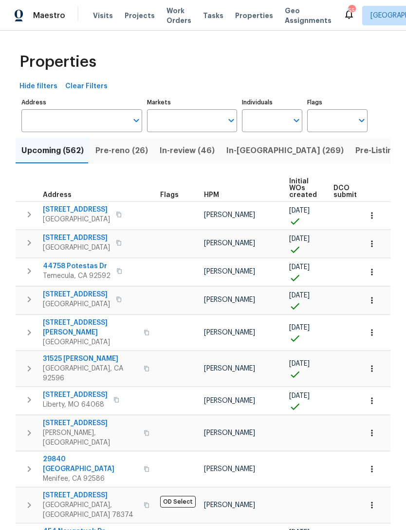
click at [202, 118] on input "Markets" at bounding box center [185, 120] width 76 height 23
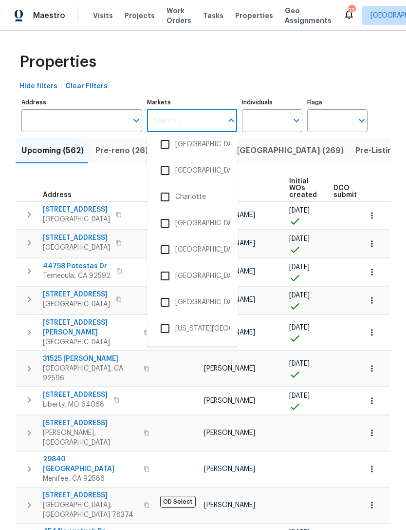
scroll to position [296, 0]
click at [219, 169] on li "Charleston, SC" at bounding box center [192, 171] width 75 height 20
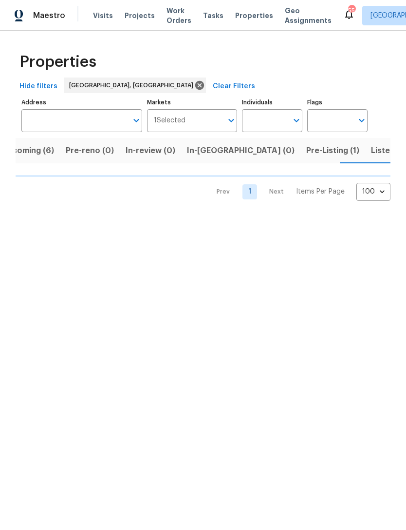
scroll to position [0, 20]
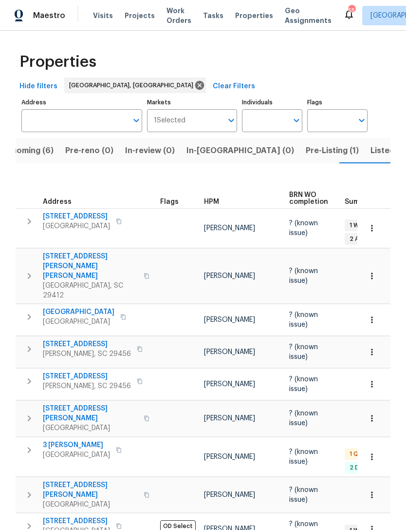
click at [371, 152] on span "Listed (13)" at bounding box center [391, 151] width 40 height 14
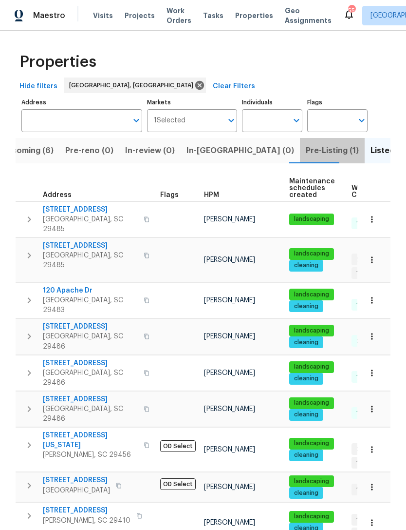
click at [306, 151] on span "Pre-Listing (1)" at bounding box center [332, 151] width 53 height 14
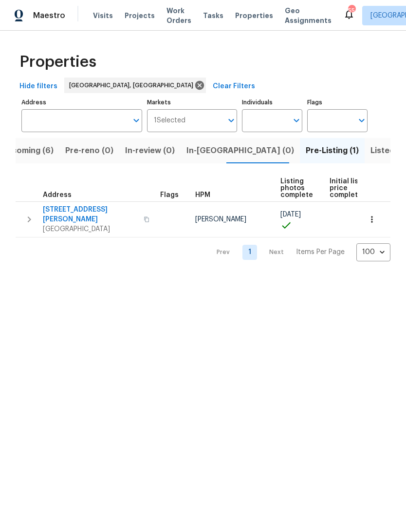
click at [38, 149] on span "Upcoming (6)" at bounding box center [27, 151] width 53 height 14
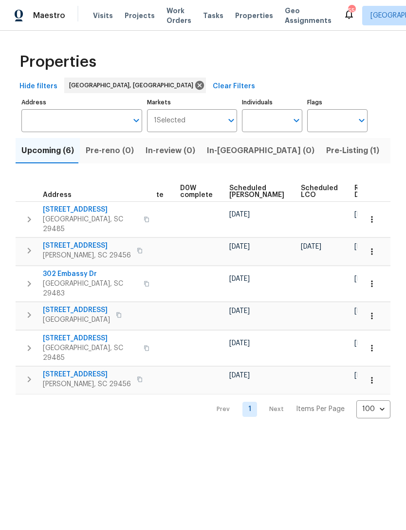
scroll to position [0, 245]
click at [232, 198] on span "Scheduled COE" at bounding box center [257, 192] width 55 height 14
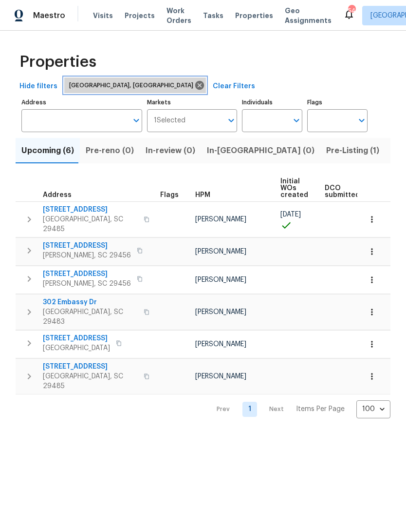
click at [195, 86] on icon at bounding box center [199, 85] width 9 height 9
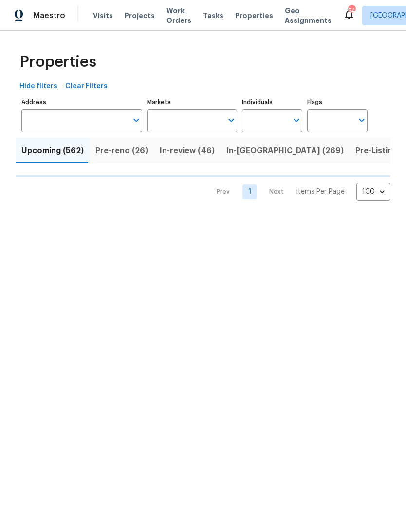
click at [180, 116] on input "Markets" at bounding box center [185, 120] width 76 height 23
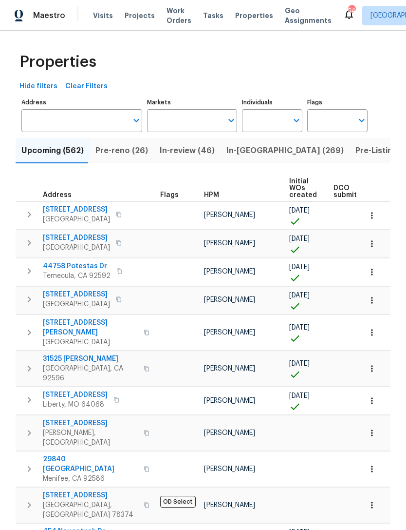
click at [190, 117] on input "Markets" at bounding box center [185, 120] width 76 height 23
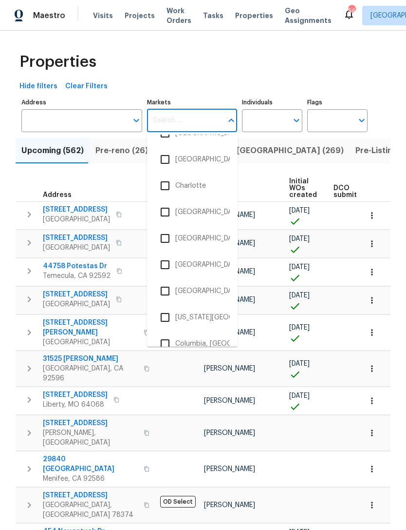
scroll to position [308, 0]
click at [194, 189] on li "Charlotte" at bounding box center [192, 185] width 75 height 20
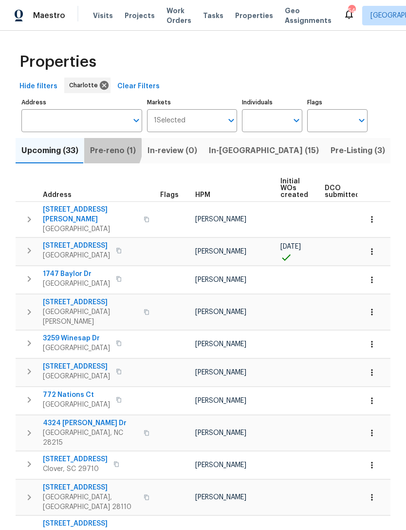
click at [103, 149] on span "Pre-reno (1)" at bounding box center [113, 151] width 46 height 14
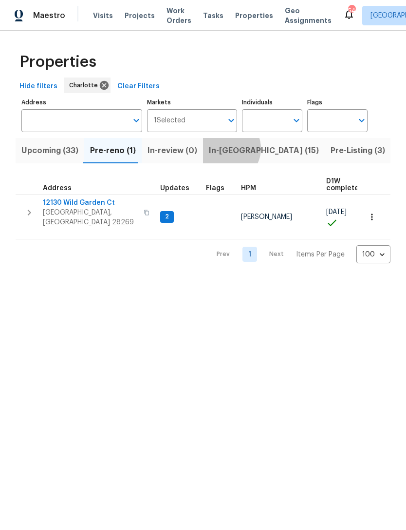
click at [221, 149] on span "In-reno (15)" at bounding box center [264, 151] width 110 height 14
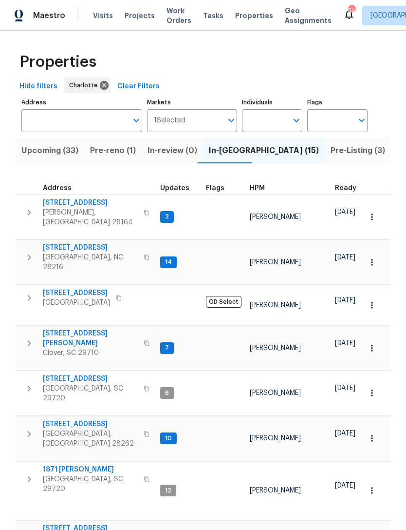
click at [122, 156] on span "Pre-reno (1)" at bounding box center [113, 151] width 46 height 14
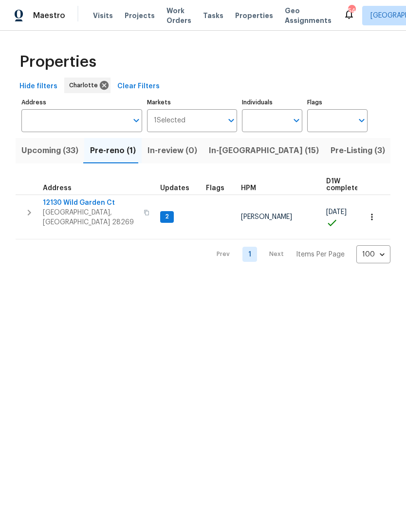
click at [64, 155] on span "Upcoming (33)" at bounding box center [49, 151] width 57 height 14
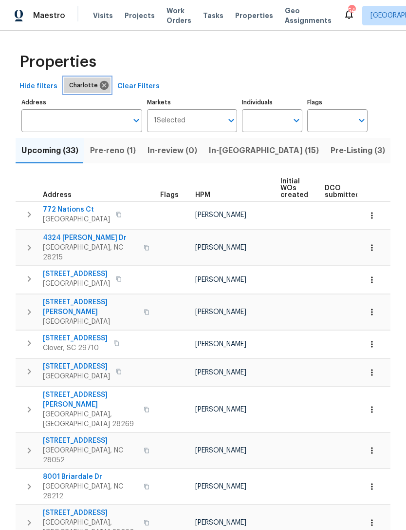
click at [103, 81] on icon at bounding box center [104, 85] width 9 height 9
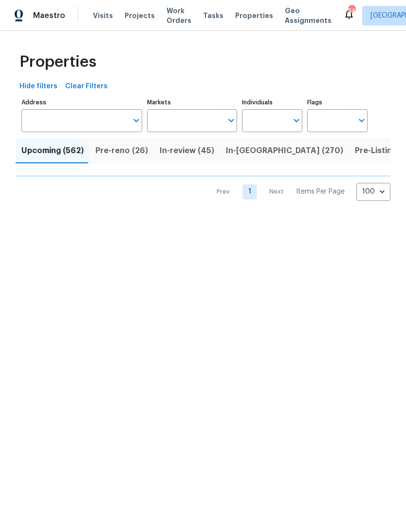
click at [188, 122] on input "Markets" at bounding box center [185, 120] width 76 height 23
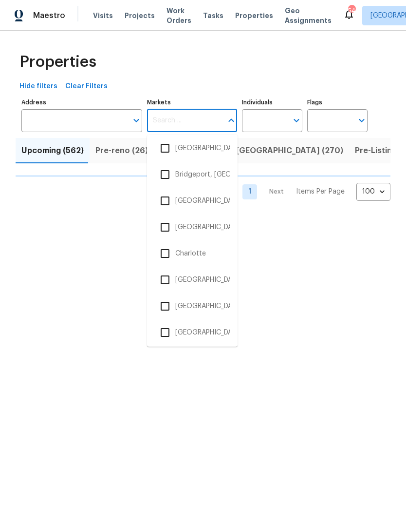
scroll to position [249, 0]
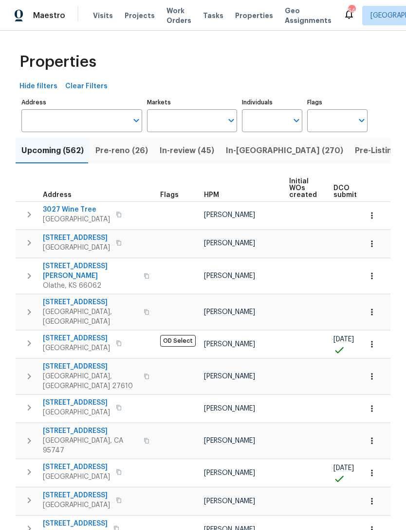
click at [199, 115] on input "Markets" at bounding box center [185, 120] width 76 height 23
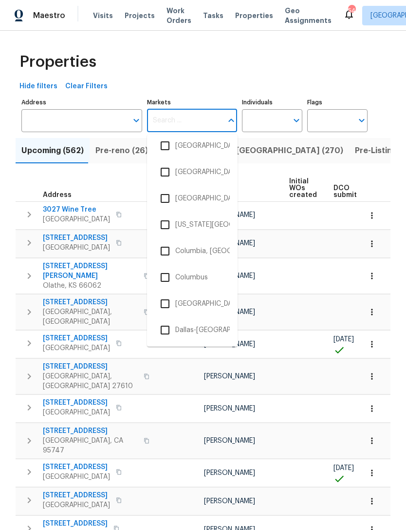
scroll to position [397, 0]
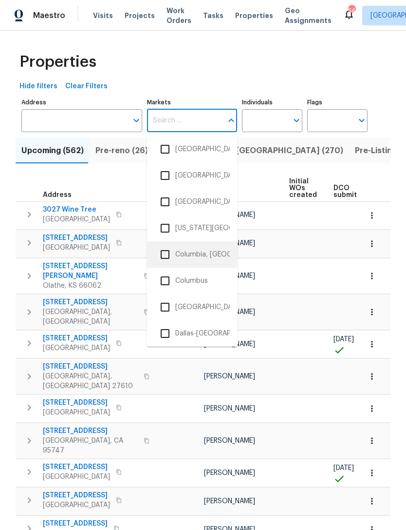
click at [207, 253] on li "Columbia, SC" at bounding box center [192, 254] width 75 height 20
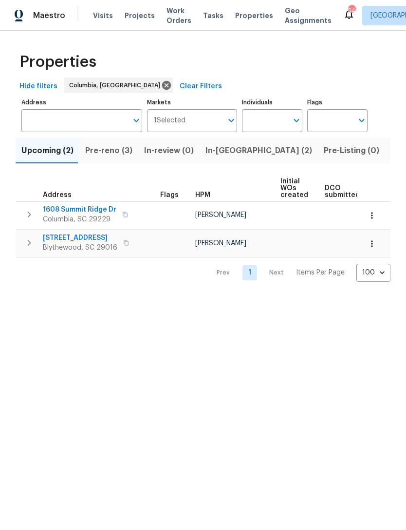
click at [115, 152] on span "Pre-reno (3)" at bounding box center [108, 151] width 47 height 14
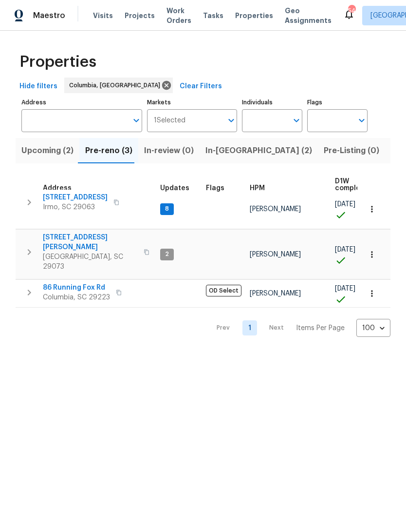
scroll to position [5, 0]
click at [222, 153] on span "In-reno (2)" at bounding box center [259, 151] width 107 height 14
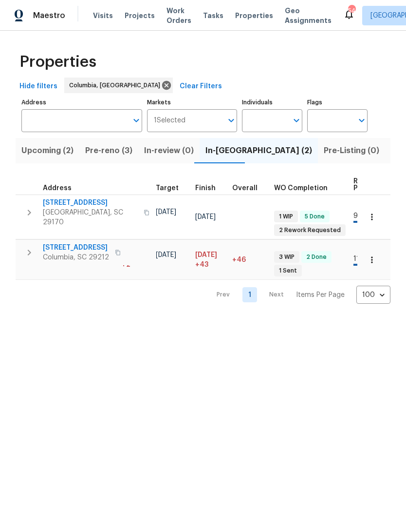
scroll to position [0, 243]
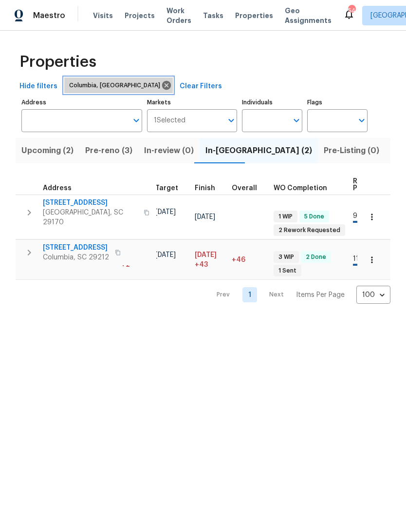
click at [161, 85] on icon at bounding box center [166, 85] width 11 height 11
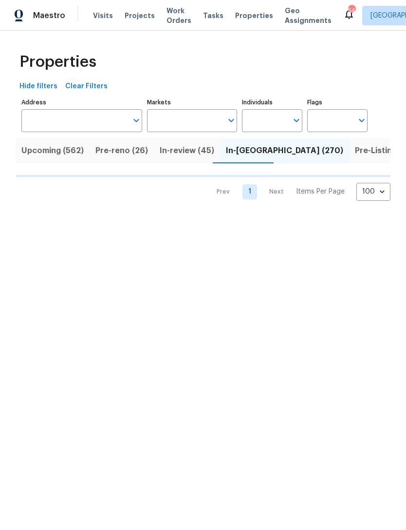
click at [183, 122] on input "Markets" at bounding box center [185, 120] width 76 height 23
click at [190, 119] on input "Markets" at bounding box center [185, 120] width 76 height 23
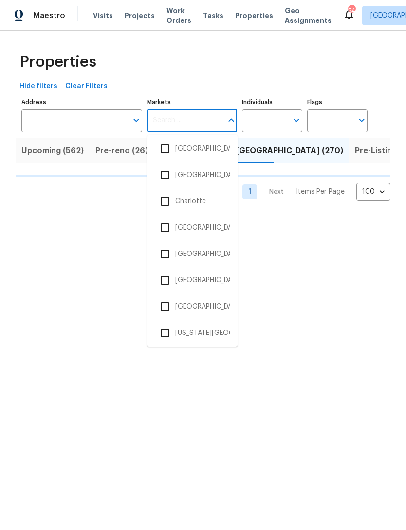
scroll to position [293, 0]
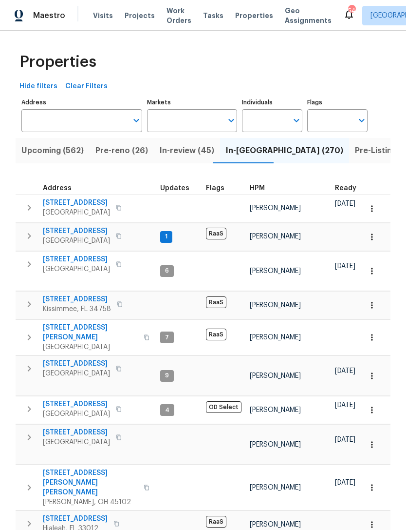
click at [197, 123] on input "Markets" at bounding box center [185, 120] width 76 height 23
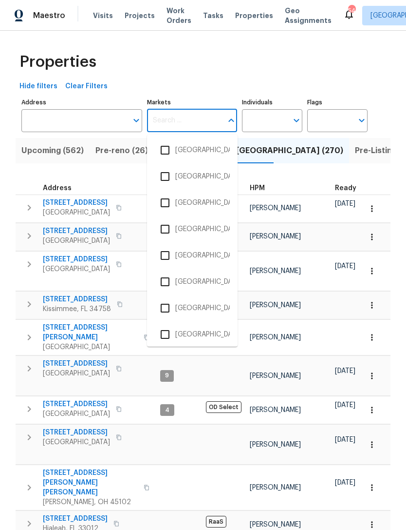
scroll to position [686, 0]
click at [204, 203] on li "Greenville, SC" at bounding box center [192, 202] width 75 height 20
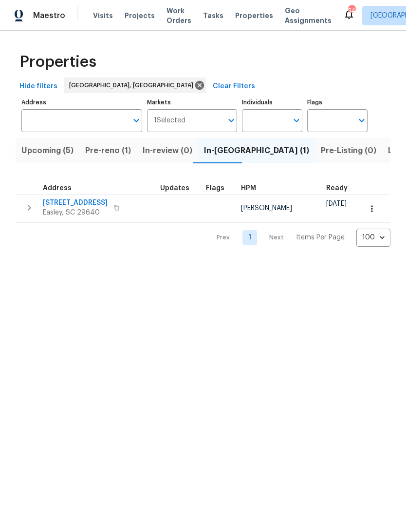
click at [103, 157] on span "Pre-reno (1)" at bounding box center [108, 151] width 46 height 14
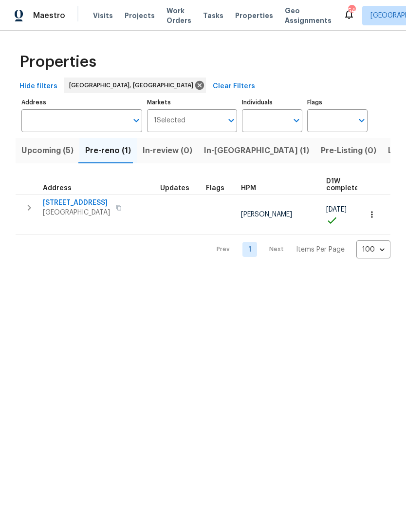
click at [49, 152] on span "Upcoming (5)" at bounding box center [47, 151] width 52 height 14
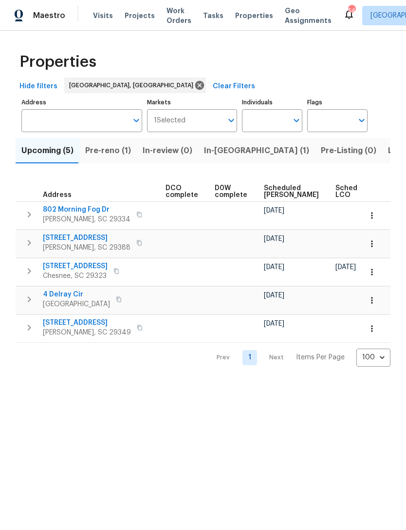
scroll to position [0, 213]
click at [267, 195] on span "Scheduled [PERSON_NAME]" at bounding box center [289, 192] width 55 height 14
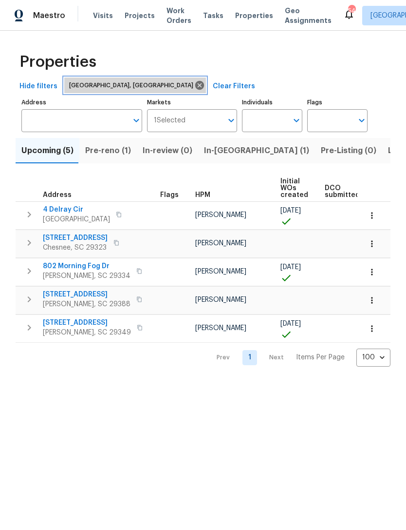
click at [195, 83] on icon at bounding box center [199, 85] width 9 height 9
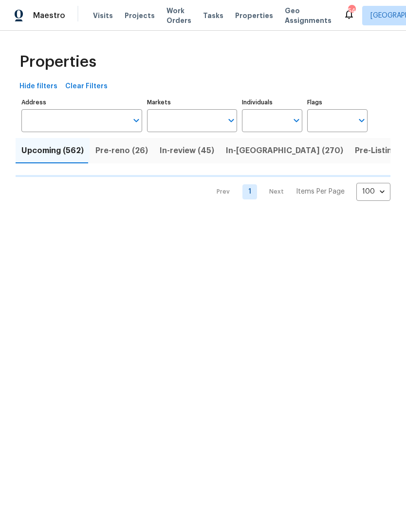
click at [169, 119] on input "Markets" at bounding box center [185, 120] width 76 height 23
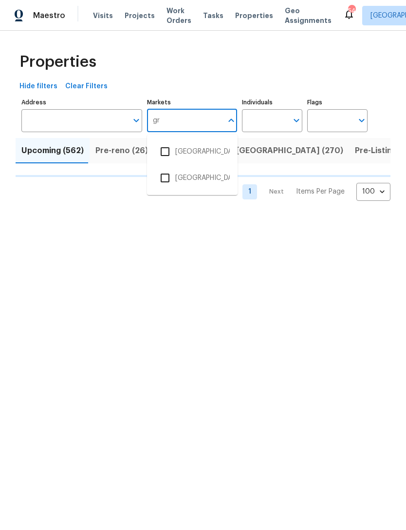
type input "gre"
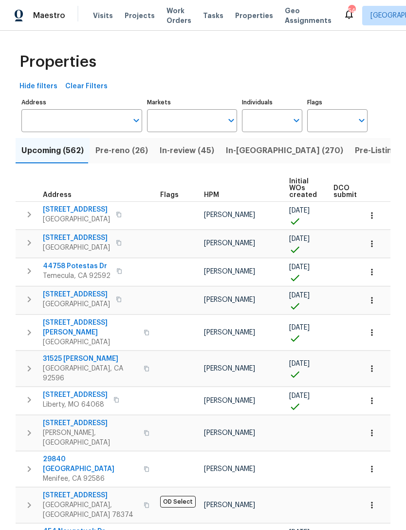
click at [181, 121] on input "Markets" at bounding box center [185, 120] width 76 height 23
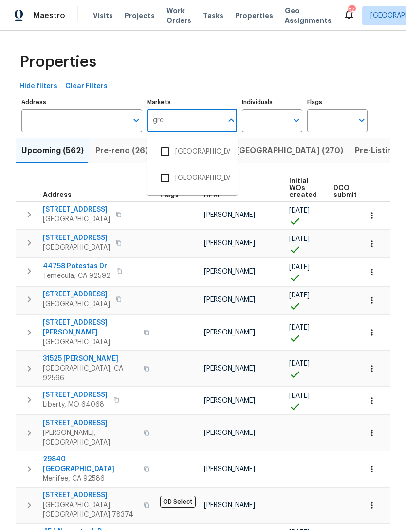
type input "gree"
click at [203, 149] on li "Greensboro, NC" at bounding box center [192, 151] width 75 height 20
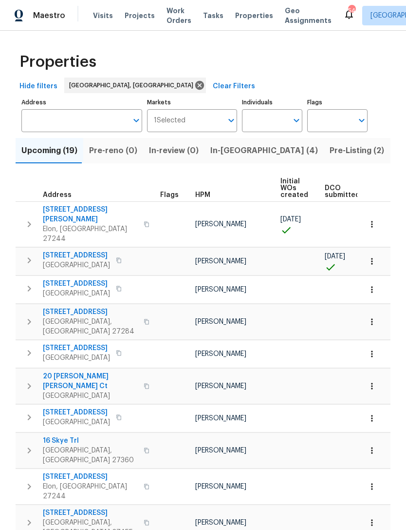
click at [220, 154] on span "In-reno (4)" at bounding box center [264, 151] width 108 height 14
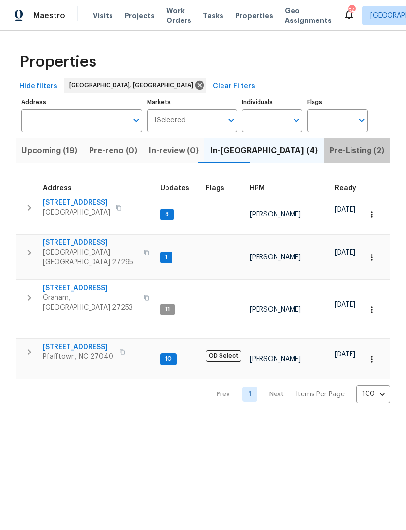
click at [330, 151] on span "Pre-Listing (2)" at bounding box center [357, 151] width 55 height 14
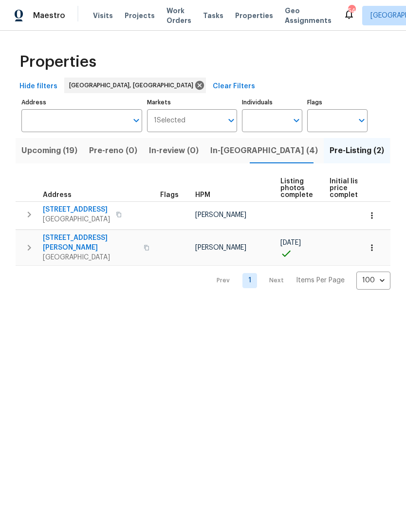
click at [72, 147] on span "Upcoming (19)" at bounding box center [49, 151] width 56 height 14
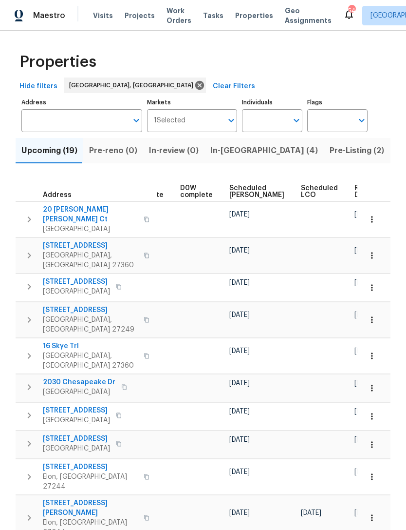
scroll to position [0, 245]
click at [241, 190] on span "Scheduled [PERSON_NAME]" at bounding box center [257, 192] width 55 height 14
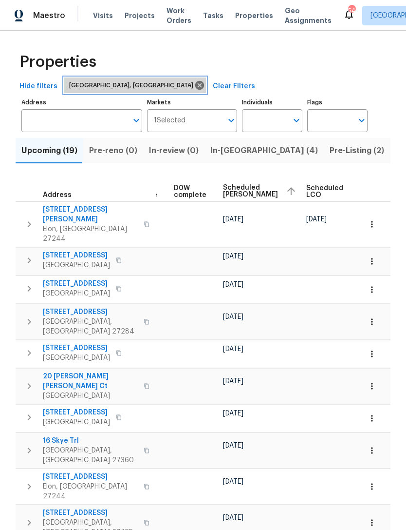
click at [194, 84] on icon at bounding box center [199, 85] width 11 height 11
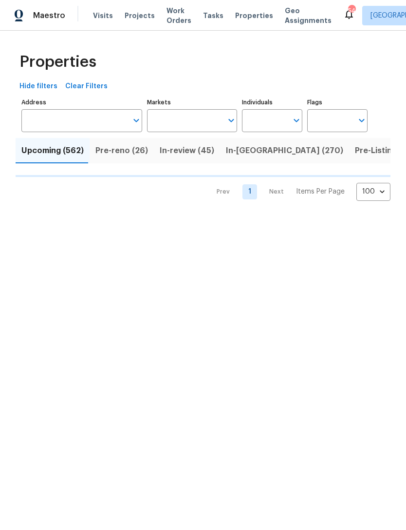
click at [178, 118] on input "Markets" at bounding box center [185, 120] width 76 height 23
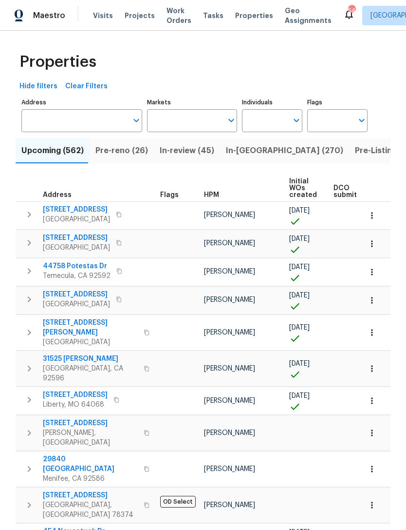
click at [193, 123] on input "Markets" at bounding box center [185, 120] width 76 height 23
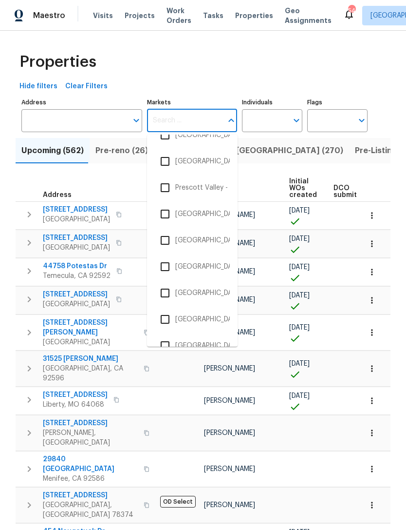
scroll to position [1543, 0]
click at [208, 288] on li "Richmond, VA" at bounding box center [192, 292] width 75 height 20
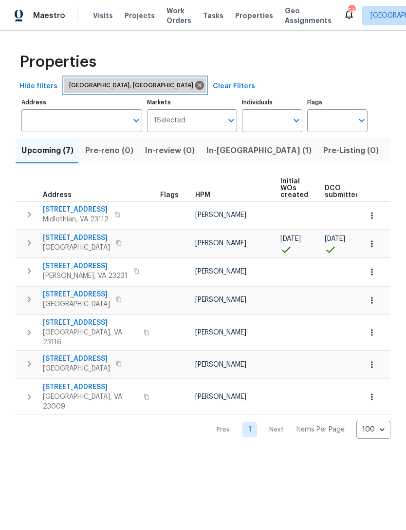
click at [195, 88] on icon at bounding box center [199, 85] width 9 height 9
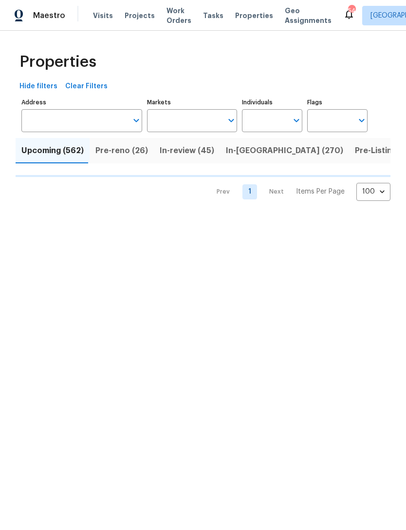
click at [188, 123] on input "Markets" at bounding box center [185, 120] width 76 height 23
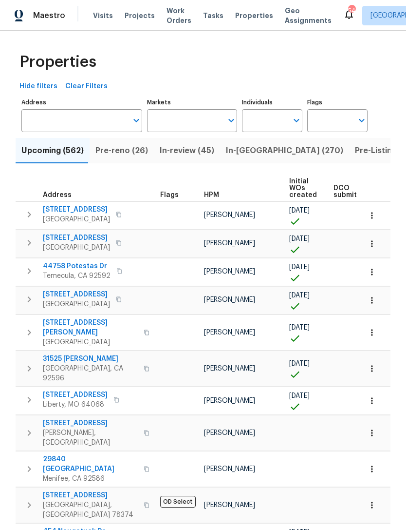
click at [197, 116] on input "Markets" at bounding box center [185, 120] width 76 height 23
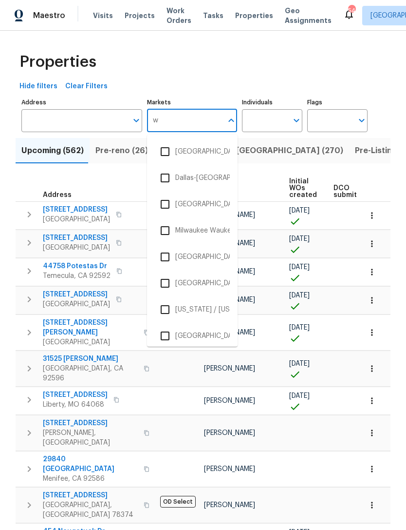
type input "wa"
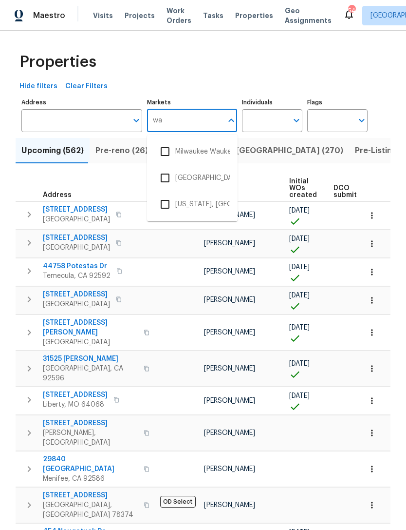
click at [210, 205] on li "Washington, DC" at bounding box center [192, 204] width 75 height 20
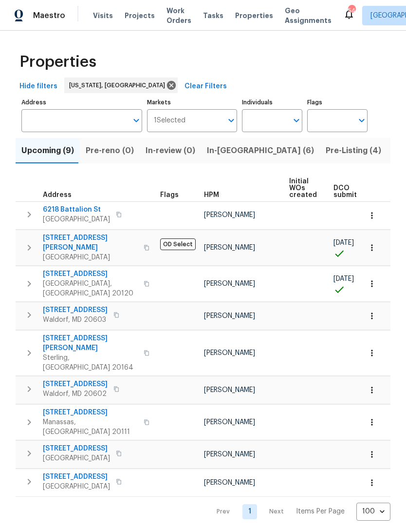
click at [222, 155] on span "In-reno (6)" at bounding box center [260, 151] width 107 height 14
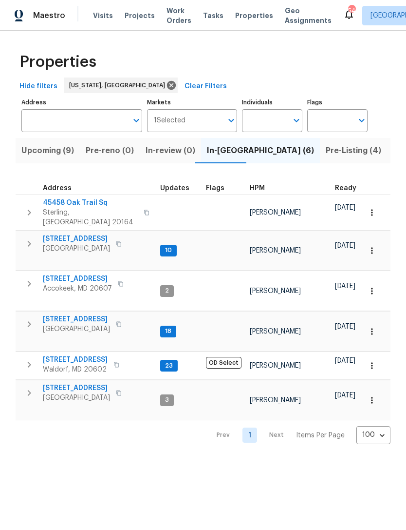
click at [39, 156] on span "Upcoming (9)" at bounding box center [47, 151] width 53 height 14
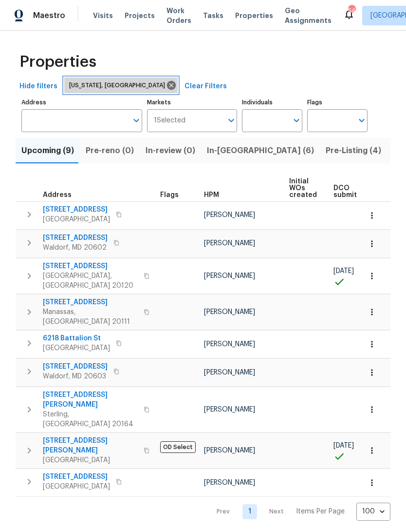
click at [166, 84] on icon at bounding box center [171, 85] width 11 height 11
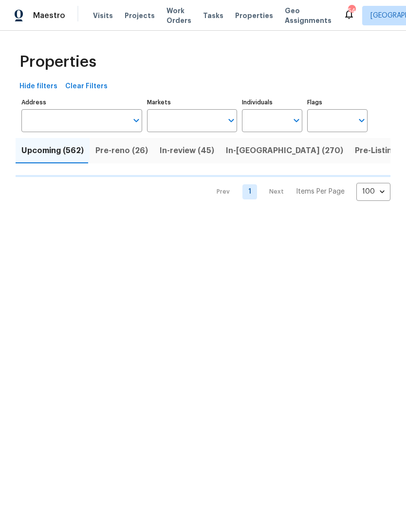
click at [175, 119] on input "Markets" at bounding box center [185, 120] width 76 height 23
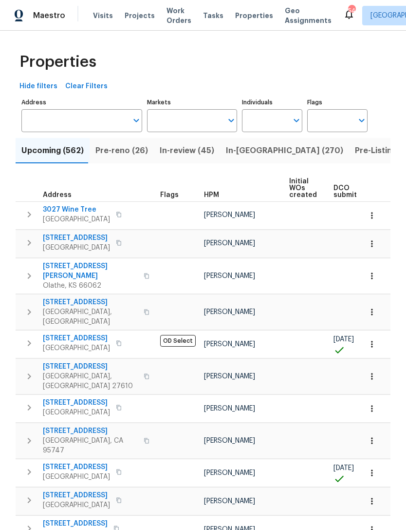
click at [193, 115] on input "Markets" at bounding box center [185, 120] width 76 height 23
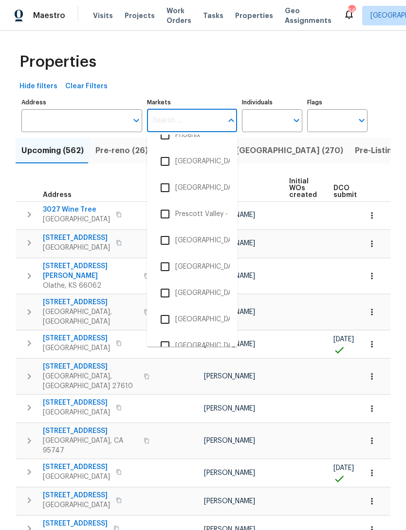
scroll to position [1520, 0]
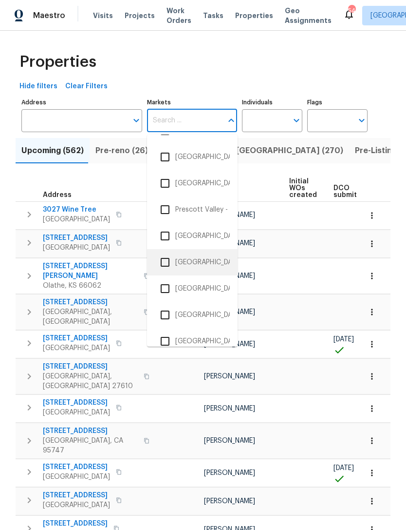
click at [205, 261] on li "[GEOGRAPHIC_DATA]-[GEOGRAPHIC_DATA]" at bounding box center [192, 262] width 75 height 20
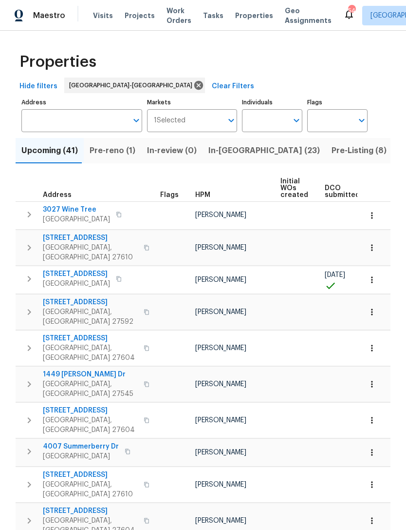
click at [332, 152] on span "Pre-Listing (8)" at bounding box center [359, 151] width 55 height 14
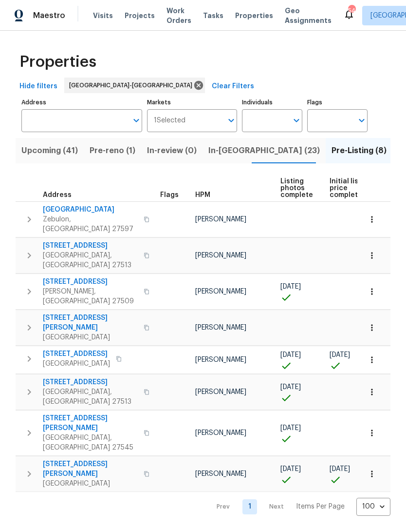
click at [113, 151] on span "Pre-reno (1)" at bounding box center [113, 151] width 46 height 14
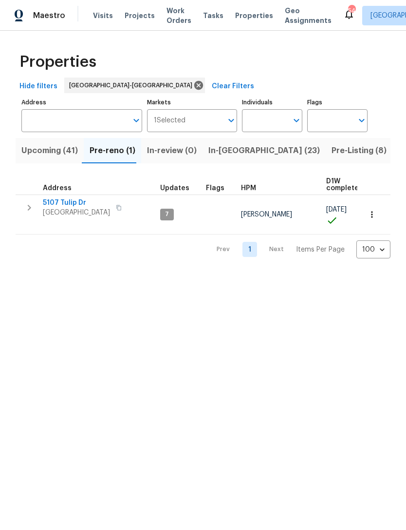
click at [48, 152] on span "Upcoming (41)" at bounding box center [49, 151] width 57 height 14
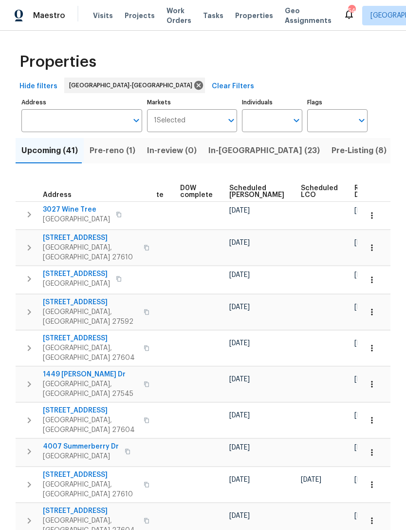
scroll to position [0, 245]
click at [242, 198] on span "Scheduled [PERSON_NAME]" at bounding box center [257, 192] width 55 height 14
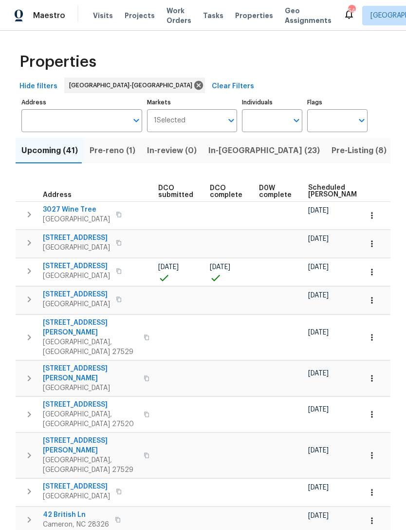
click at [266, 122] on input "Individuals" at bounding box center [265, 120] width 46 height 23
type input "Preston"
click at [278, 151] on li "[PERSON_NAME]" at bounding box center [272, 151] width 45 height 20
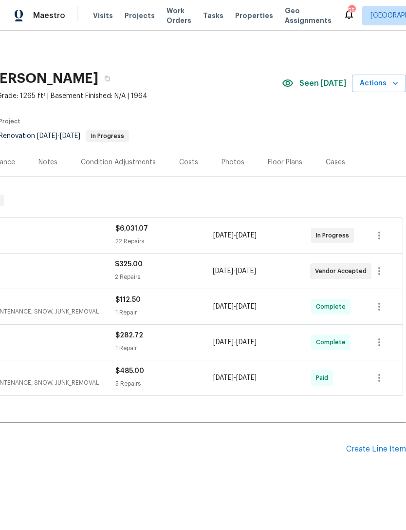
scroll to position [0, 144]
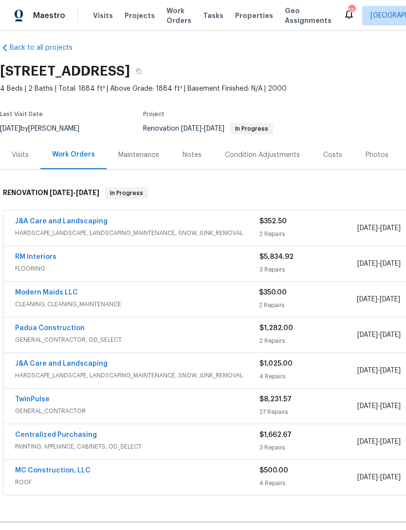
scroll to position [8, 0]
click at [57, 292] on link "Modern Maids LLC" at bounding box center [46, 291] width 63 height 7
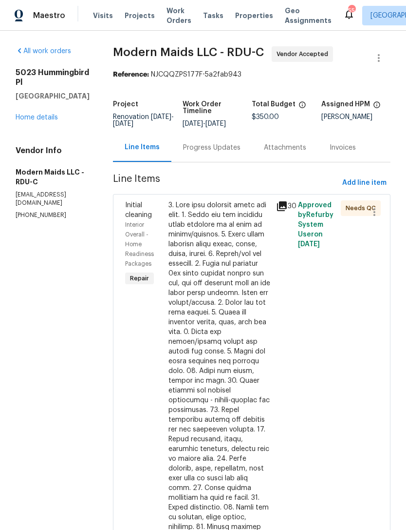
click at [288, 212] on icon at bounding box center [282, 206] width 12 height 12
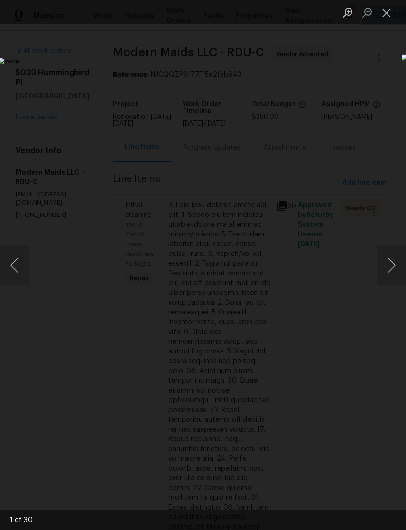
click at [384, 263] on button "Next image" at bounding box center [391, 265] width 29 height 39
click at [385, 268] on button "Next image" at bounding box center [391, 265] width 29 height 39
click at [389, 274] on button "Next image" at bounding box center [391, 265] width 29 height 39
click at [392, 273] on button "Next image" at bounding box center [391, 265] width 29 height 39
click at [393, 274] on button "Next image" at bounding box center [391, 265] width 29 height 39
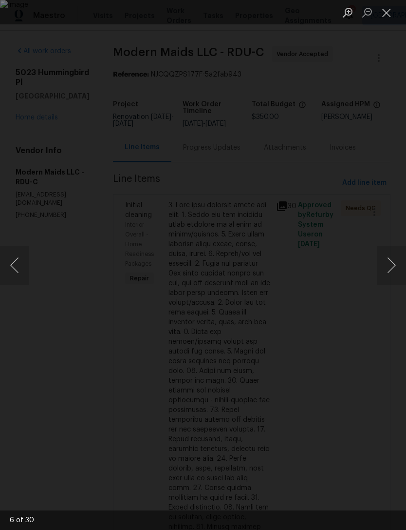
click at [232, 234] on img "Lightbox" at bounding box center [203, 265] width 406 height 530
click at [224, 267] on img "Lightbox" at bounding box center [203, 265] width 406 height 530
click at [326, 45] on div "Lightbox" at bounding box center [203, 265] width 406 height 530
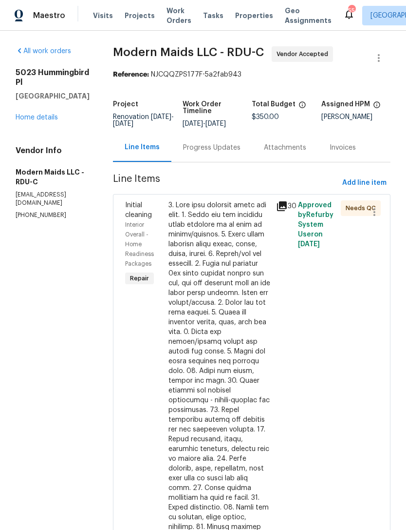
click at [289, 271] on div "30" at bounding box center [283, 438] width 21 height 483
click at [287, 211] on icon at bounding box center [282, 206] width 10 height 10
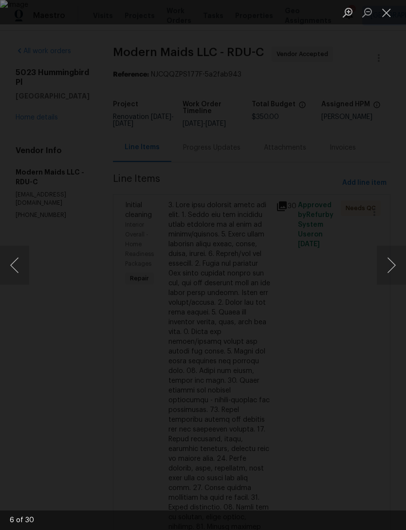
click at [385, 266] on button "Next image" at bounding box center [391, 265] width 29 height 39
click at [397, 267] on button "Next image" at bounding box center [391, 265] width 29 height 39
click at [394, 268] on button "Next image" at bounding box center [391, 265] width 29 height 39
click at [395, 271] on button "Next image" at bounding box center [391, 265] width 29 height 39
click at [15, 260] on button "Previous image" at bounding box center [14, 265] width 29 height 39
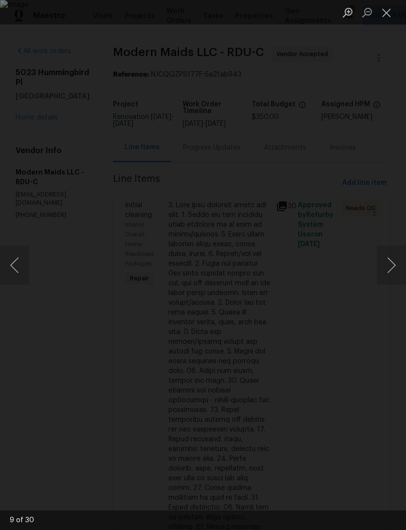
click at [390, 269] on button "Next image" at bounding box center [391, 265] width 29 height 39
click at [396, 270] on button "Next image" at bounding box center [391, 265] width 29 height 39
click at [396, 271] on button "Next image" at bounding box center [391, 265] width 29 height 39
click at [396, 268] on button "Next image" at bounding box center [391, 265] width 29 height 39
click at [391, 252] on button "Next image" at bounding box center [391, 265] width 29 height 39
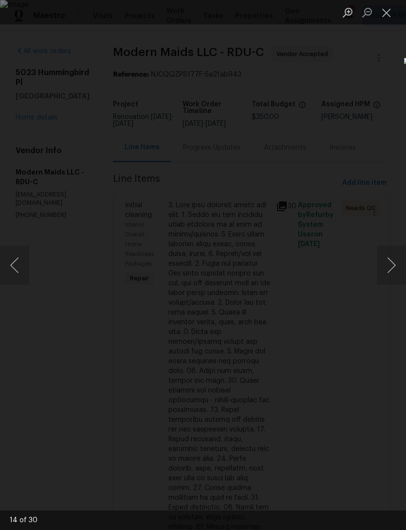
click at [396, 262] on button "Next image" at bounding box center [391, 265] width 29 height 39
click at [383, 261] on button "Next image" at bounding box center [391, 265] width 29 height 39
click at [391, 18] on button "Close lightbox" at bounding box center [386, 12] width 19 height 17
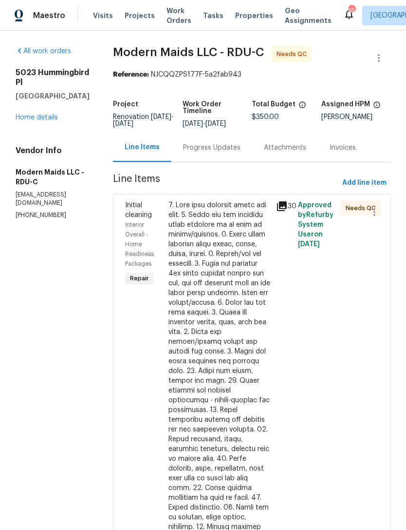
click at [38, 114] on link "Home details" at bounding box center [37, 117] width 42 height 7
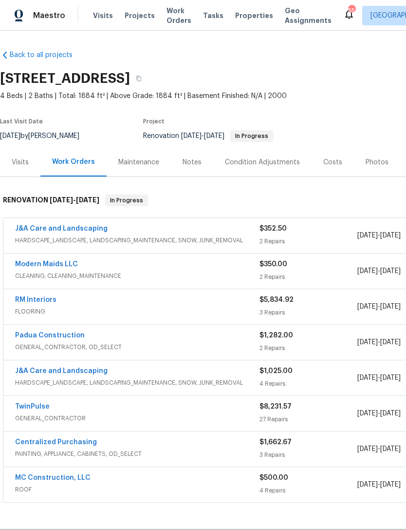
click at [323, 160] on div "Costs" at bounding box center [332, 162] width 19 height 10
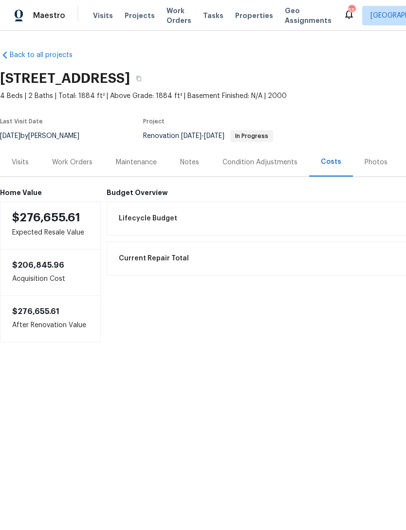
click at [73, 168] on div "Work Orders" at bounding box center [72, 162] width 64 height 29
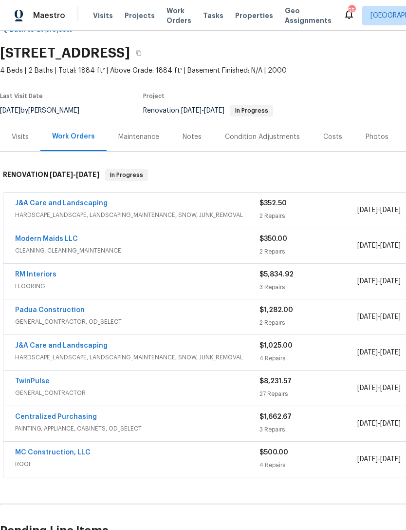
scroll to position [26, 0]
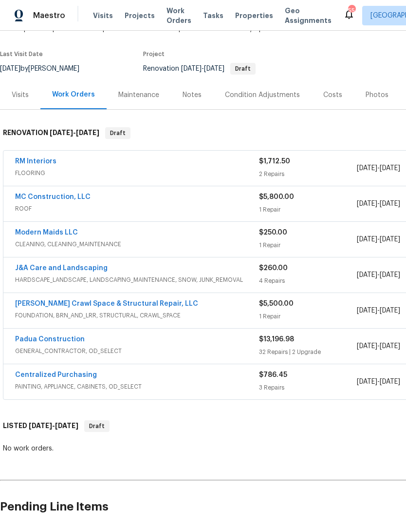
scroll to position [68, 0]
click at [74, 341] on link "Padua Construction" at bounding box center [50, 338] width 70 height 7
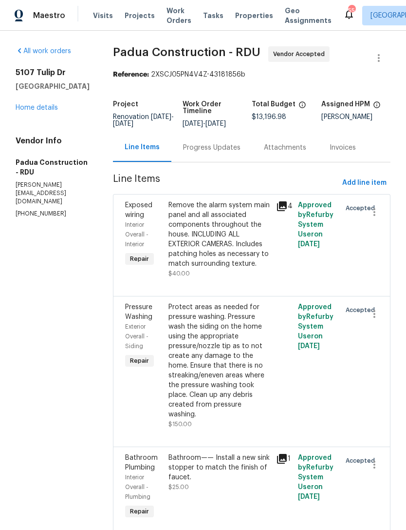
click at [198, 155] on div "Progress Updates" at bounding box center [211, 147] width 81 height 29
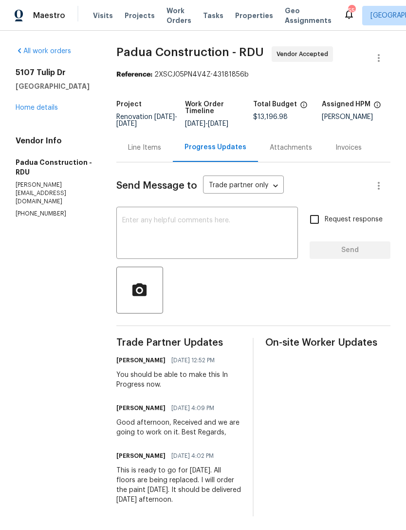
click at [54, 109] on link "Home details" at bounding box center [37, 107] width 42 height 7
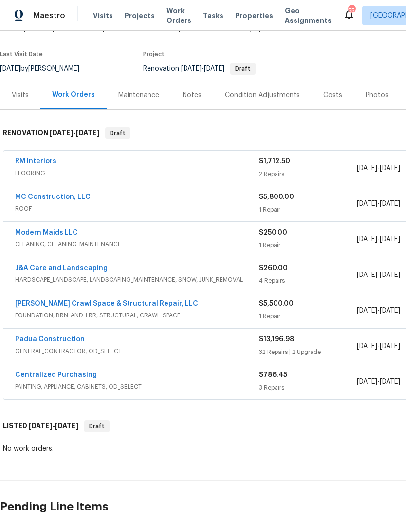
scroll to position [68, 0]
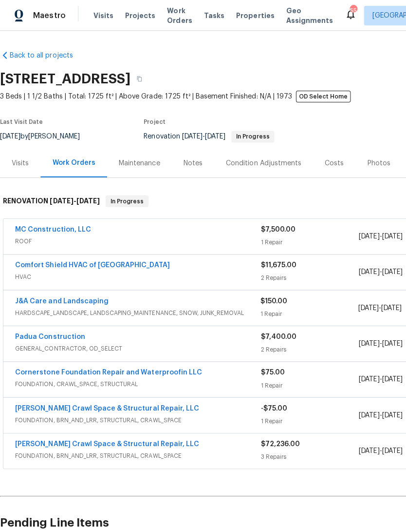
click at [82, 267] on link "Comfort Shield HVAC of [GEOGRAPHIC_DATA]" at bounding box center [92, 264] width 154 height 7
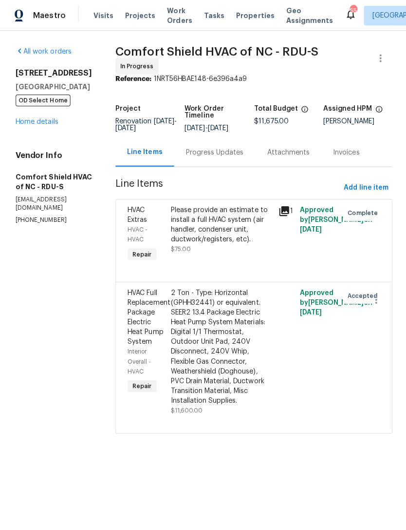
click at [227, 156] on div "Progress Updates" at bounding box center [213, 152] width 57 height 10
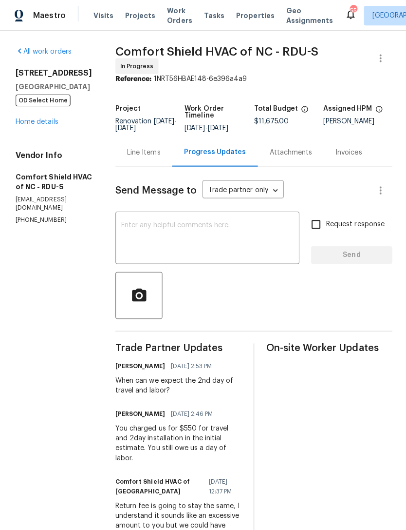
click at [38, 125] on link "Home details" at bounding box center [37, 121] width 42 height 7
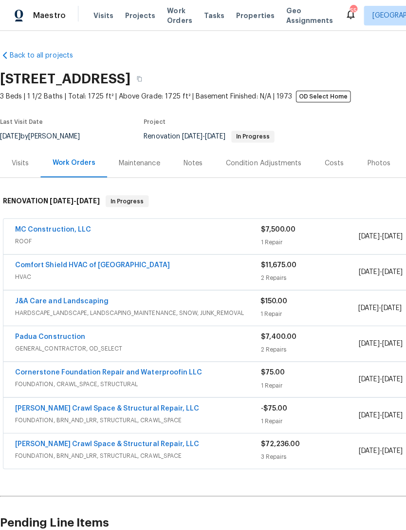
click at [86, 296] on link "J&A Care and Landscaping" at bounding box center [61, 299] width 93 height 7
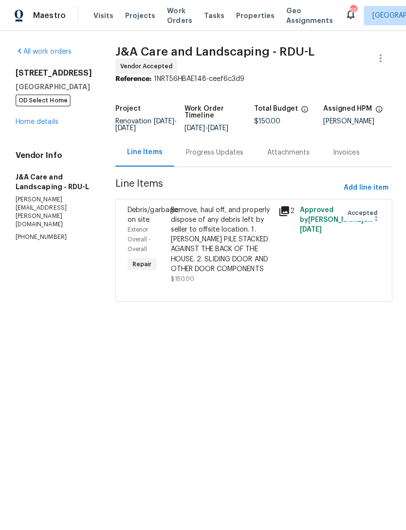
click at [218, 156] on div "Progress Updates" at bounding box center [213, 152] width 57 height 10
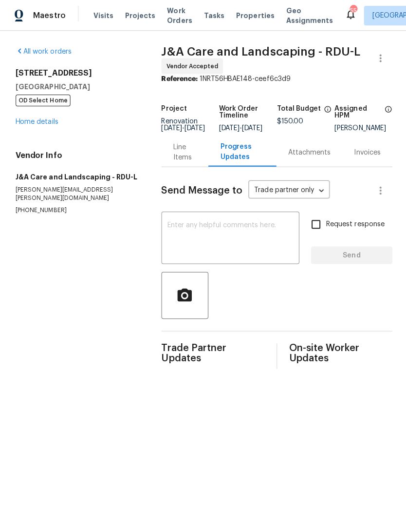
click at [32, 124] on link "Home details" at bounding box center [37, 121] width 42 height 7
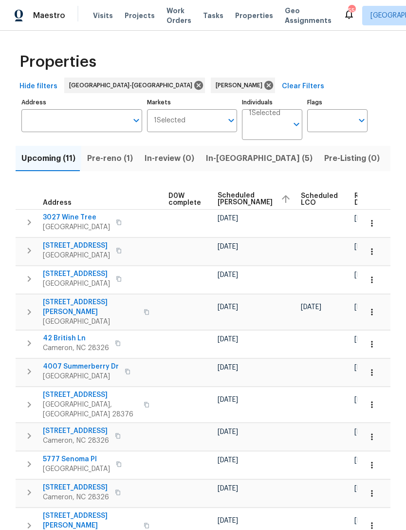
scroll to position [0, 257]
click at [377, 250] on button "button" at bounding box center [371, 251] width 21 height 21
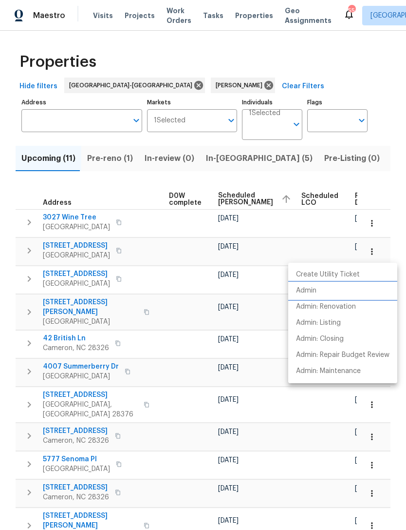
click at [311, 289] on p "Admin" at bounding box center [306, 290] width 20 height 10
